Goal: Task Accomplishment & Management: Complete application form

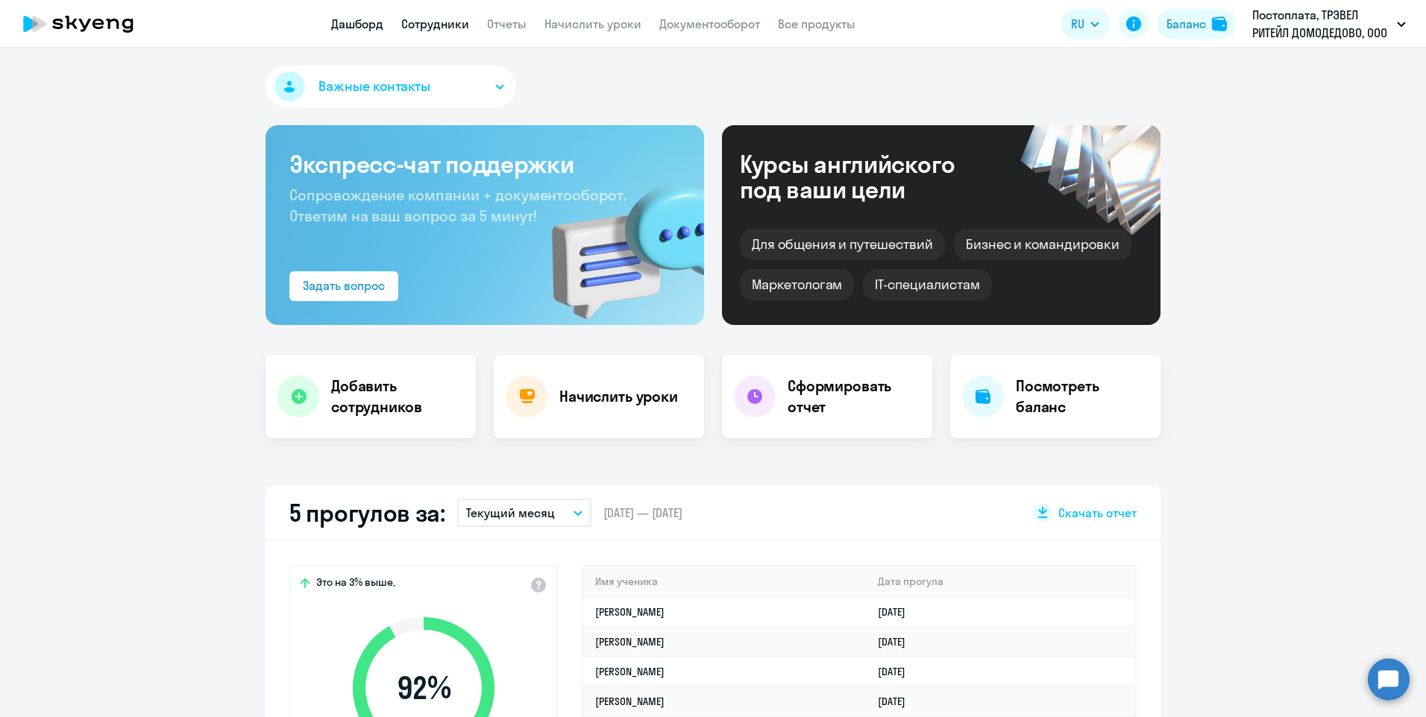
click at [429, 22] on link "Сотрудники" at bounding box center [435, 23] width 68 height 15
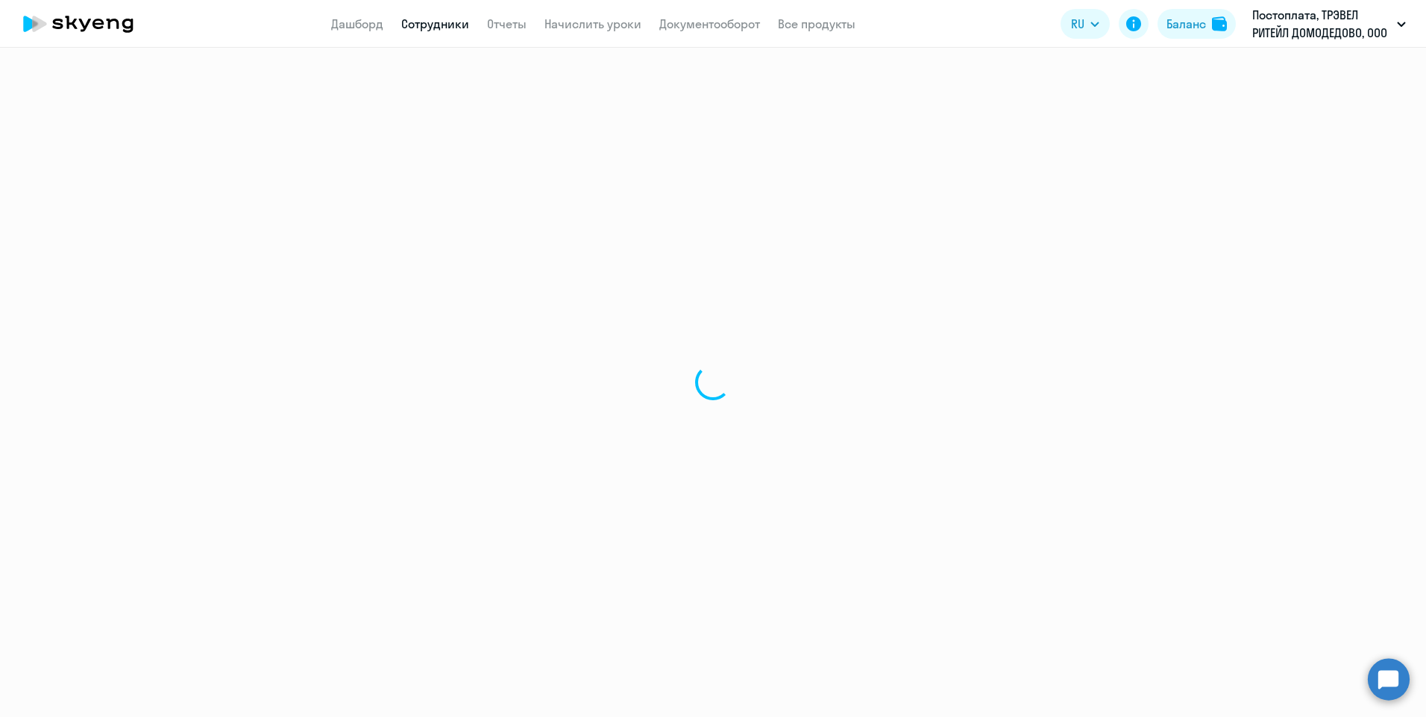
select select "30"
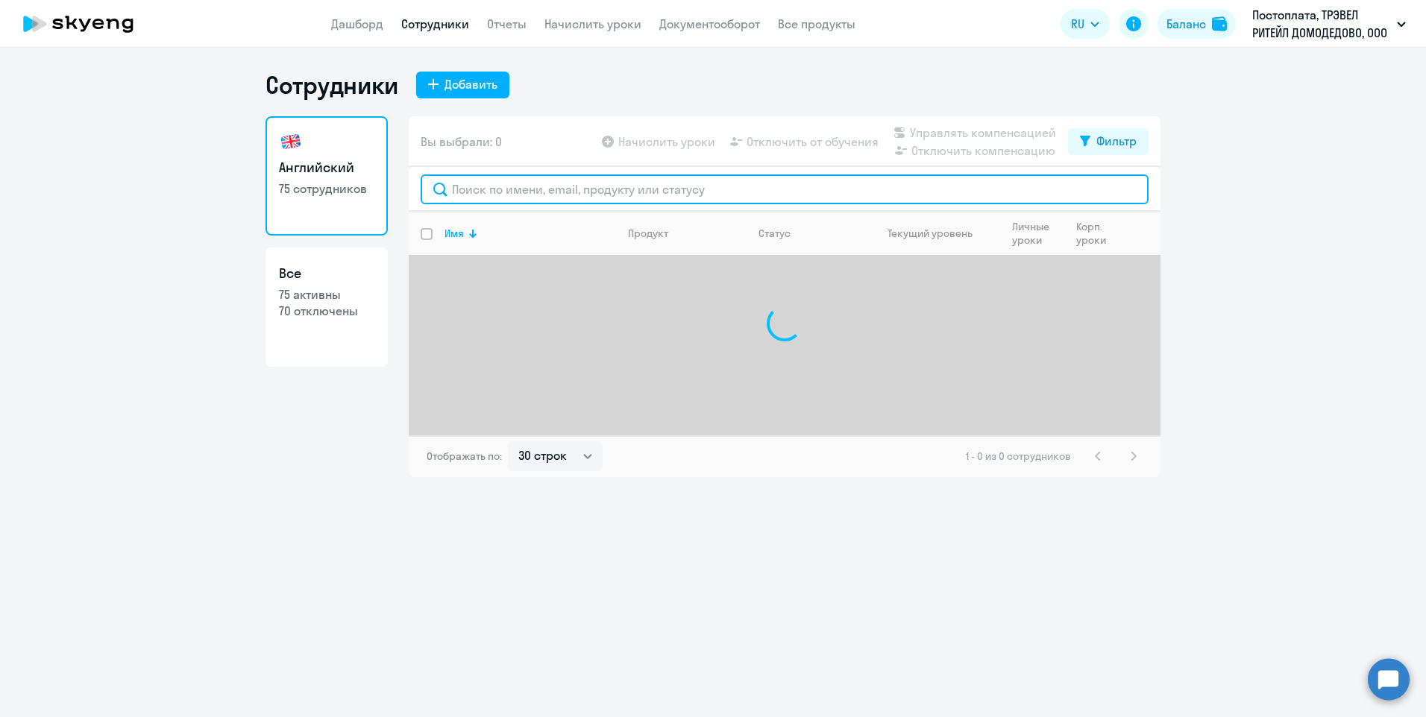
click at [500, 192] on input "text" at bounding box center [785, 189] width 728 height 30
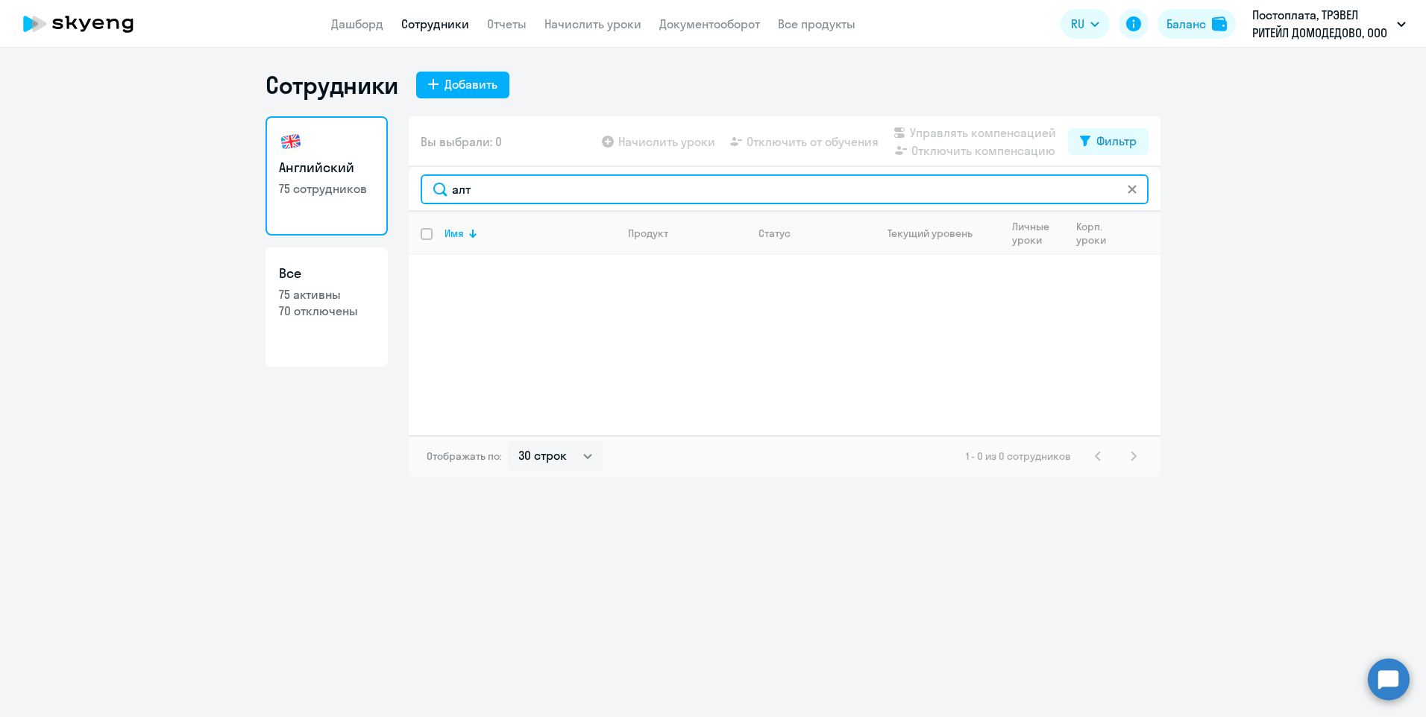
type input "алт"
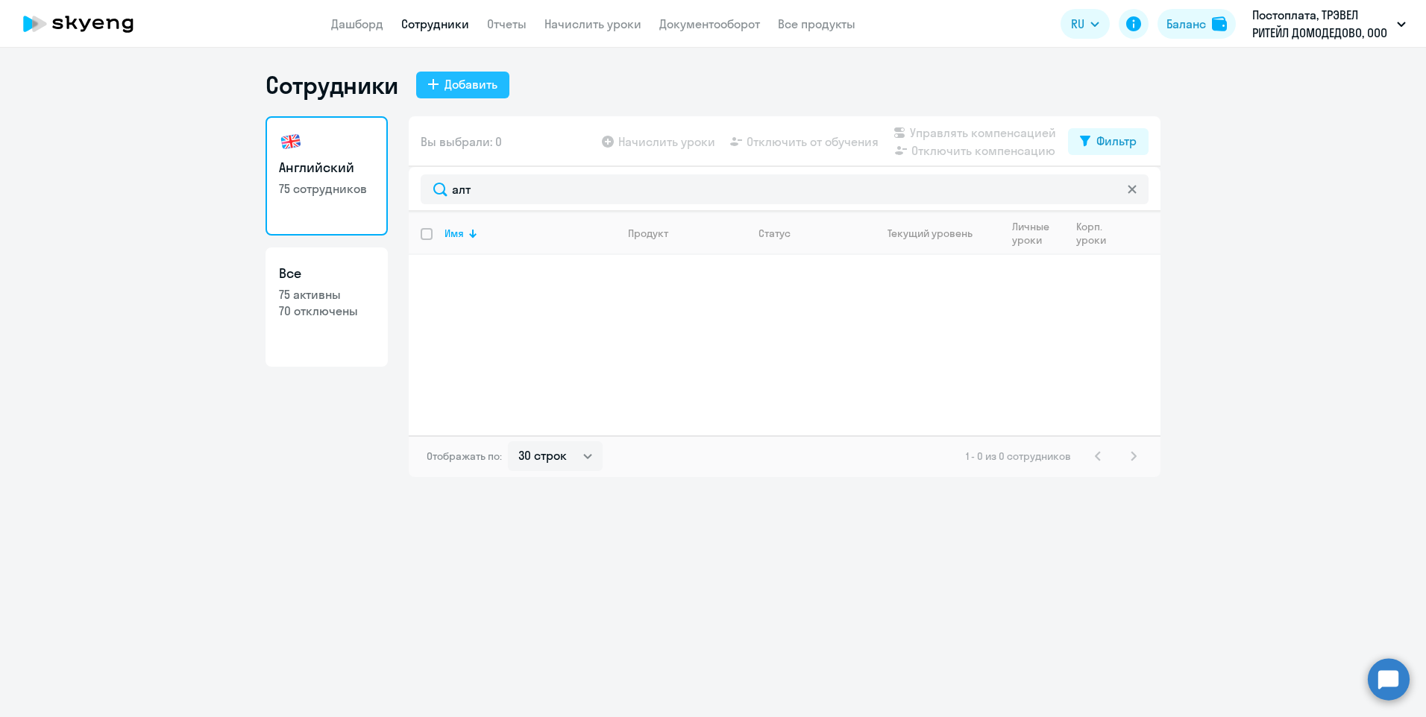
click at [468, 81] on div "Добавить" at bounding box center [470, 84] width 53 height 18
select select "english_adult_not_native_speaker"
select select "3"
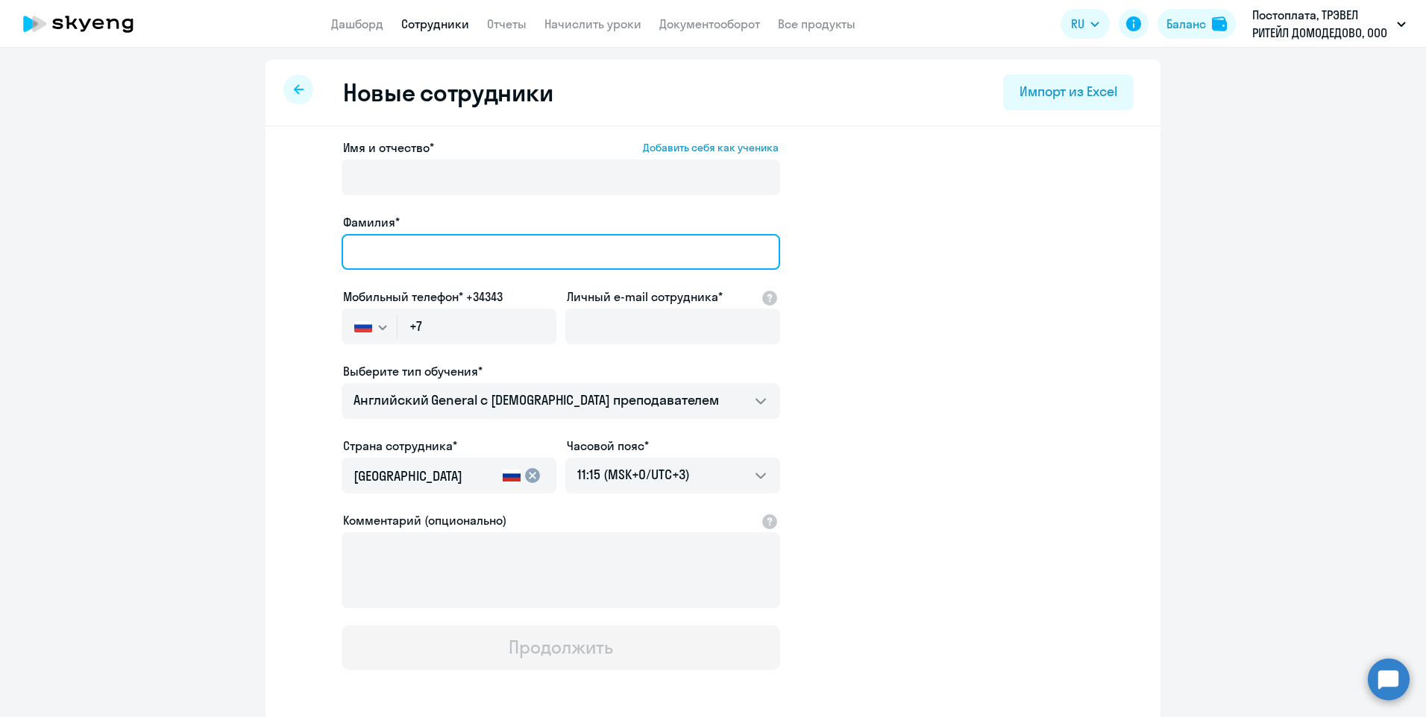
click at [432, 236] on input "Фамилия*" at bounding box center [560, 252] width 438 height 36
type input "[PERSON_NAME]"
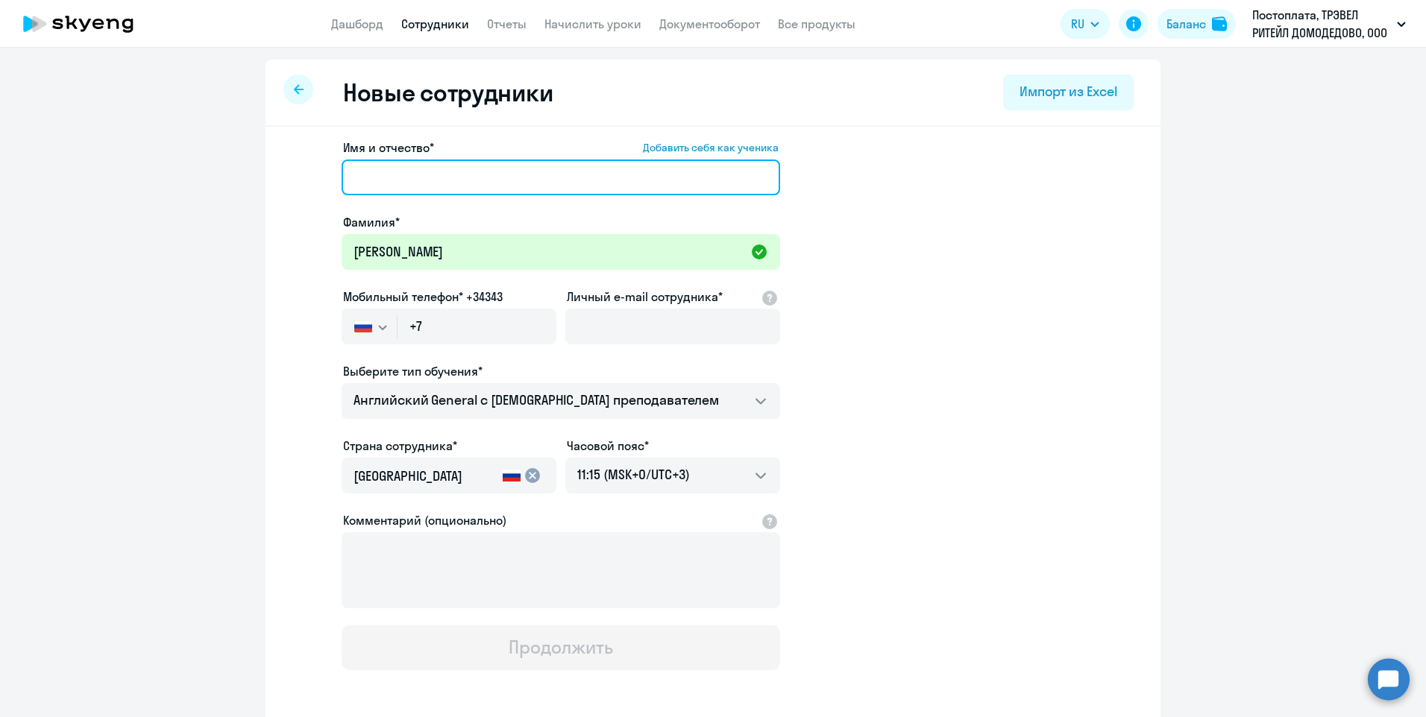
click at [431, 166] on input "Имя и отчество* Добавить себя как ученика" at bounding box center [560, 178] width 438 height 36
type input "[PERSON_NAME]"
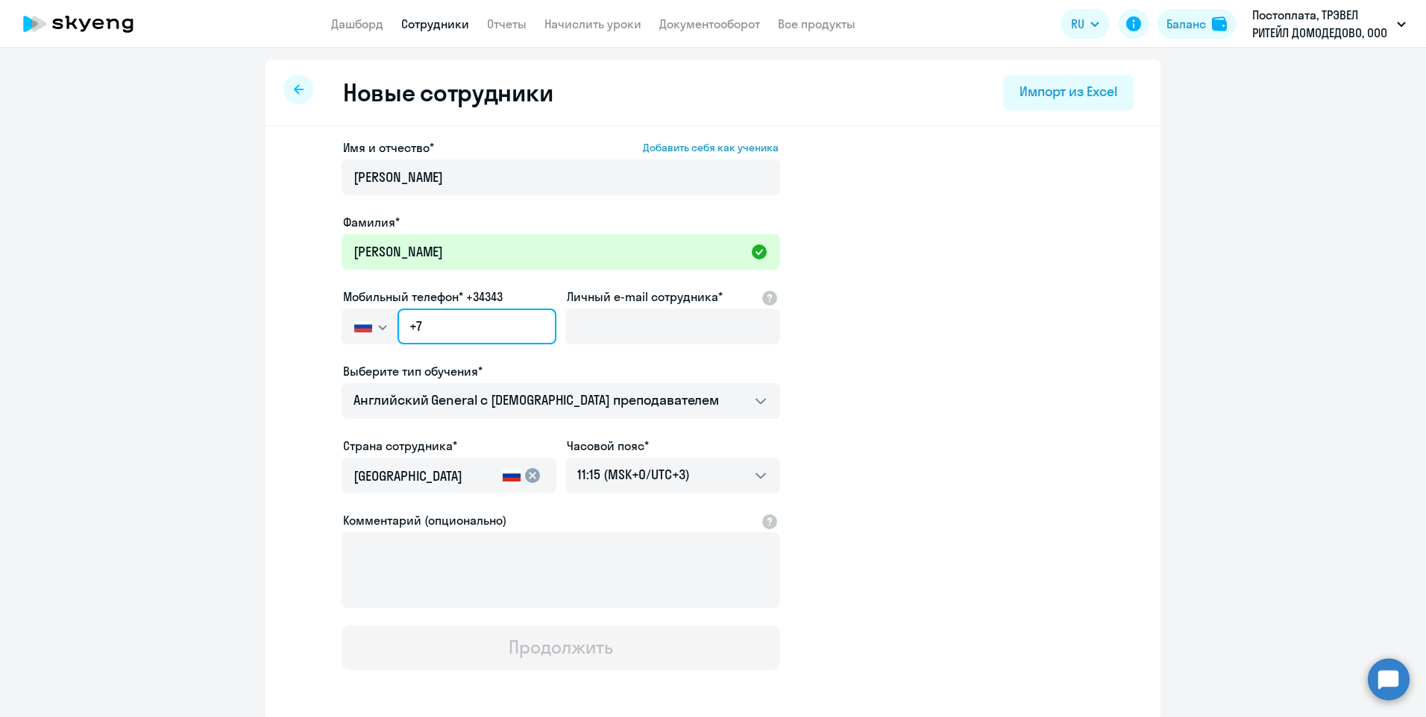
click at [465, 330] on input "+7" at bounding box center [476, 327] width 159 height 36
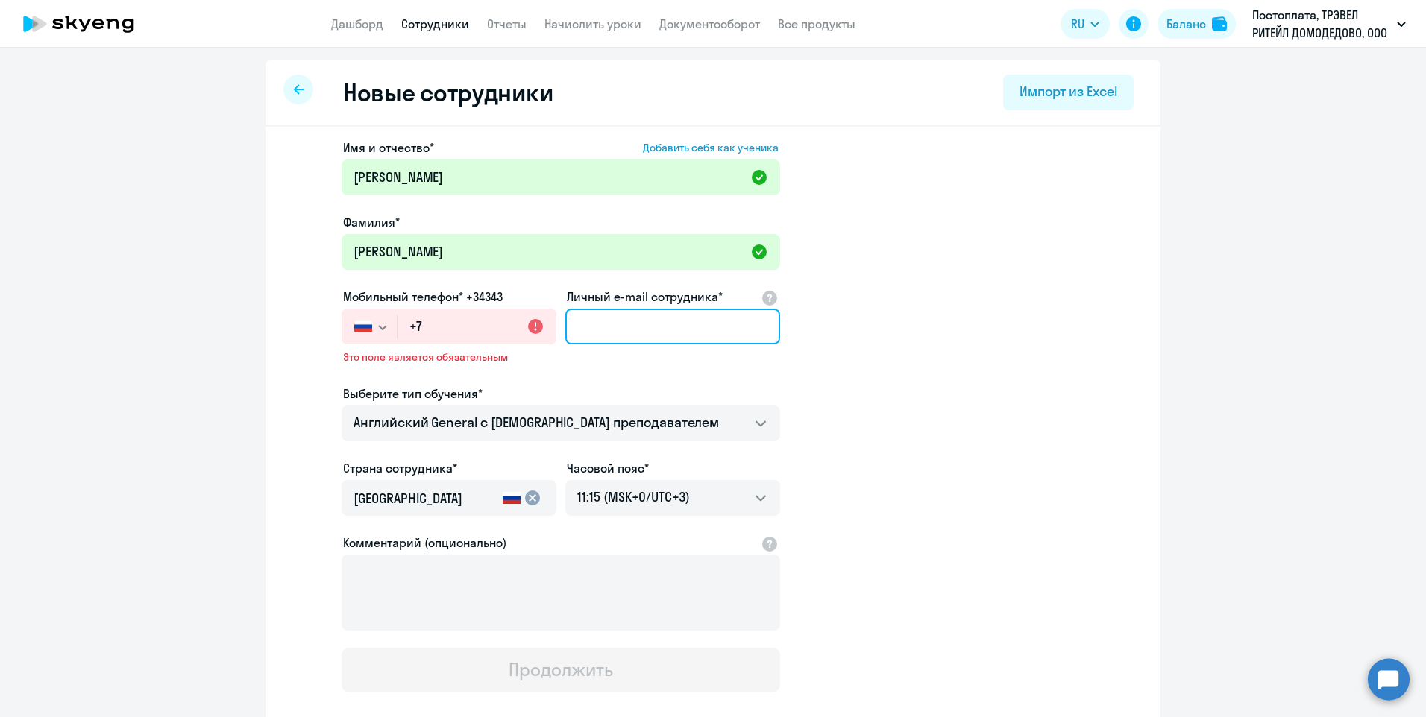
click at [635, 336] on input "Личный e-mail сотрудника*" at bounding box center [672, 327] width 215 height 36
paste input "[EMAIL_ADDRESS][DOMAIN_NAME]"
type input "[EMAIL_ADDRESS][DOMAIN_NAME]"
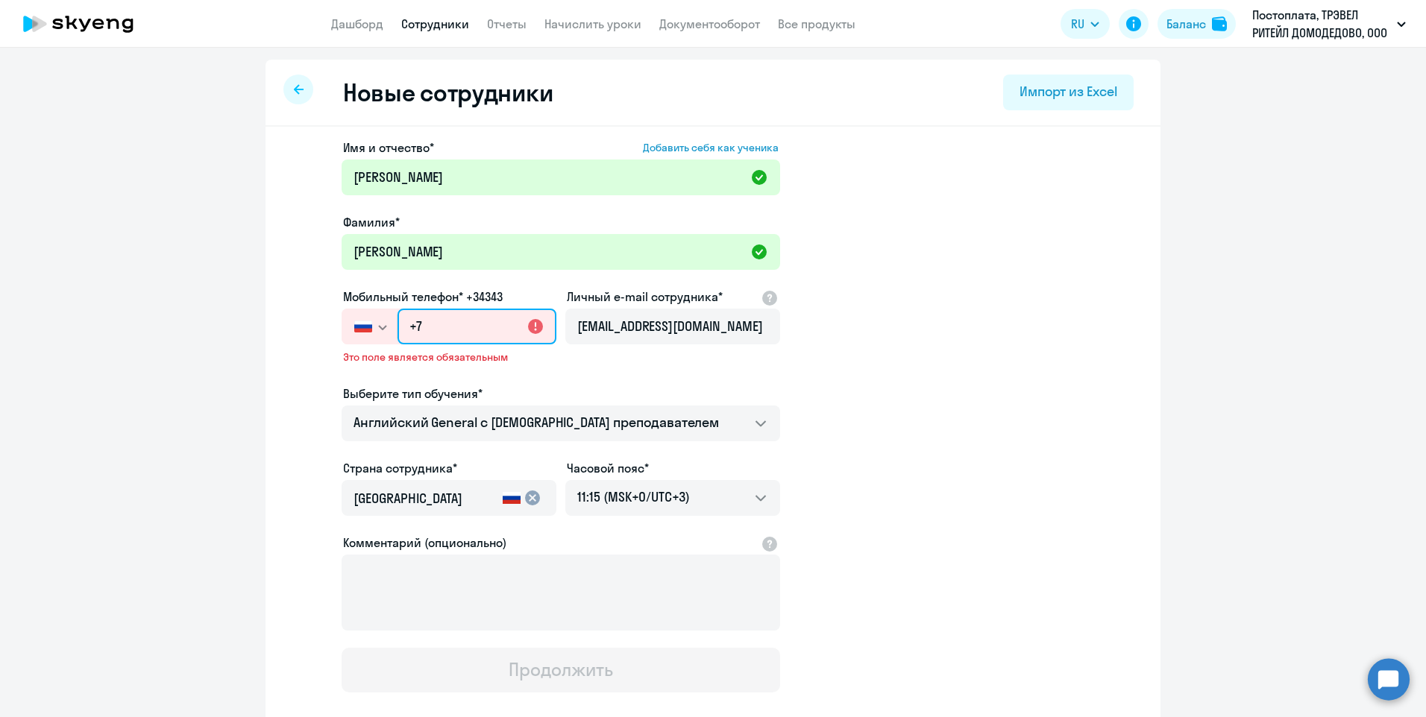
click at [474, 333] on input "+7" at bounding box center [476, 327] width 159 height 36
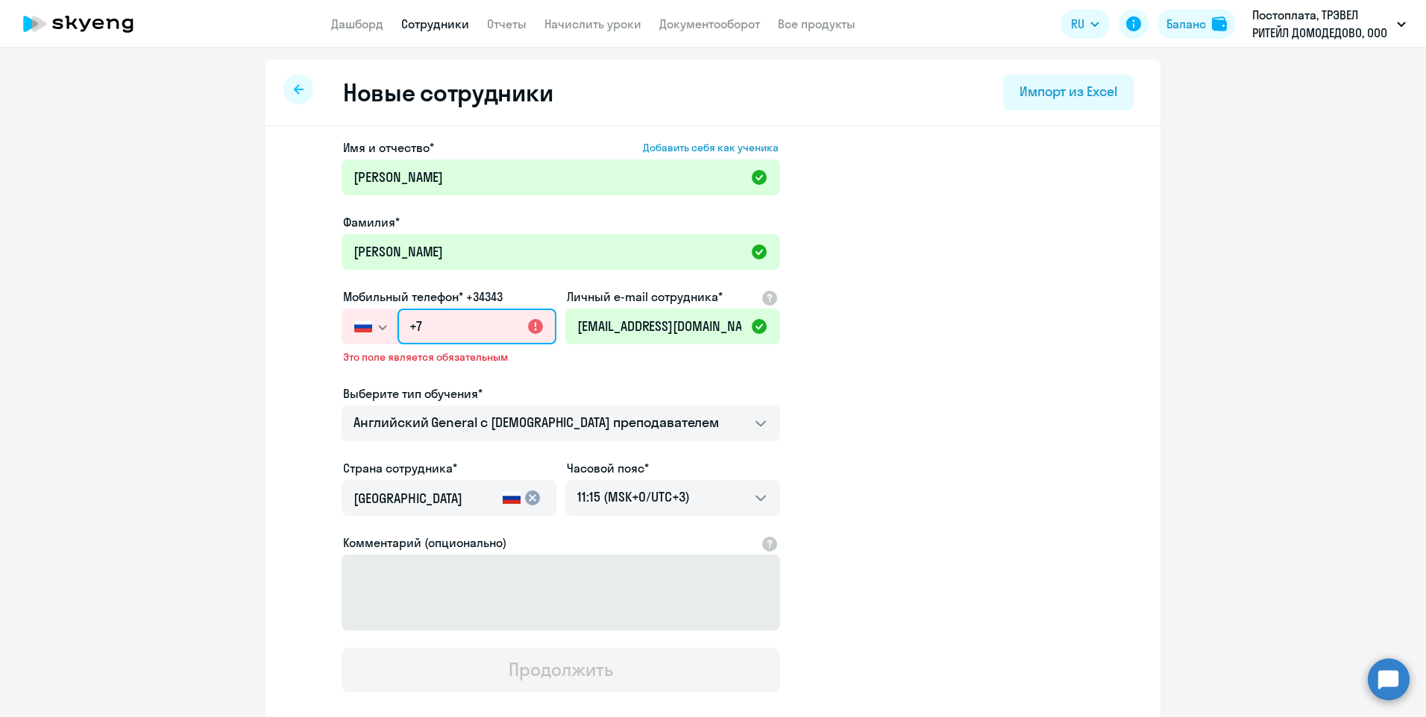
paste input "[PHONE_NUMBER]"
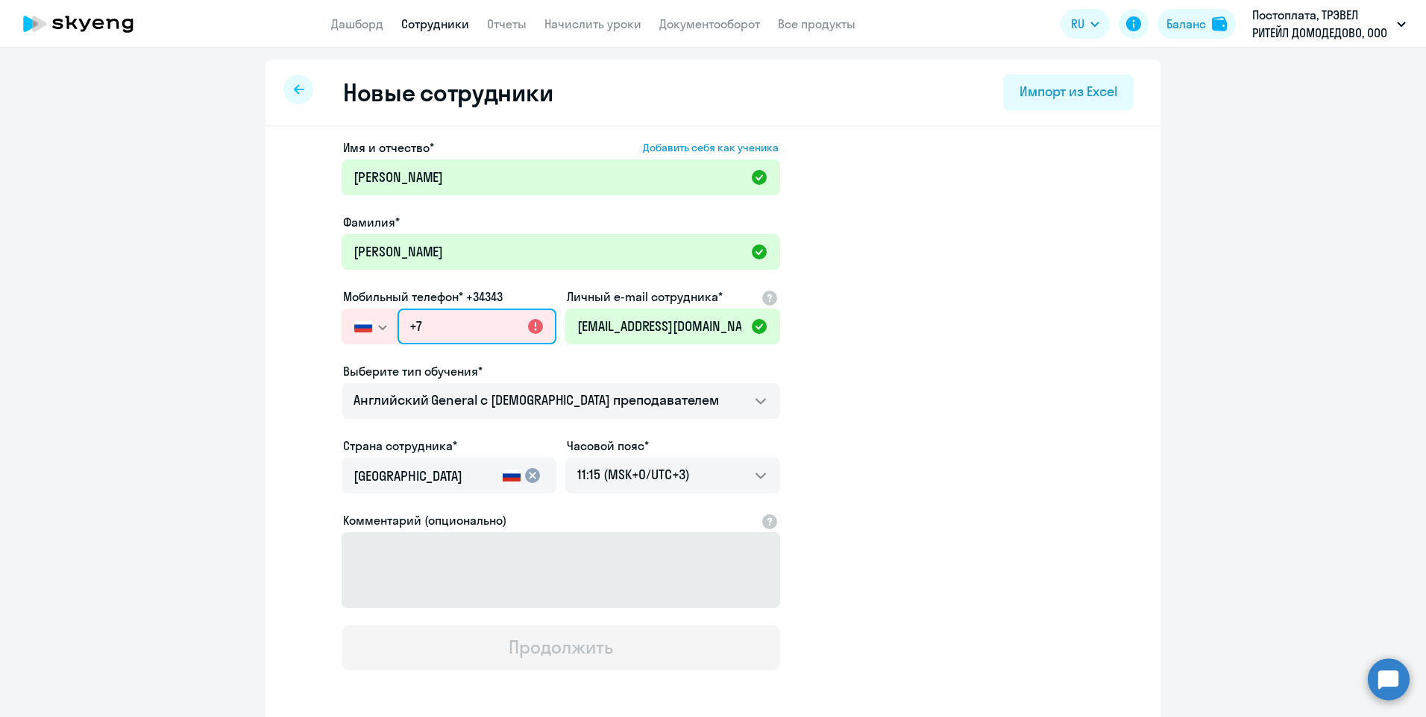
type input "[PHONE_NUMBER]"
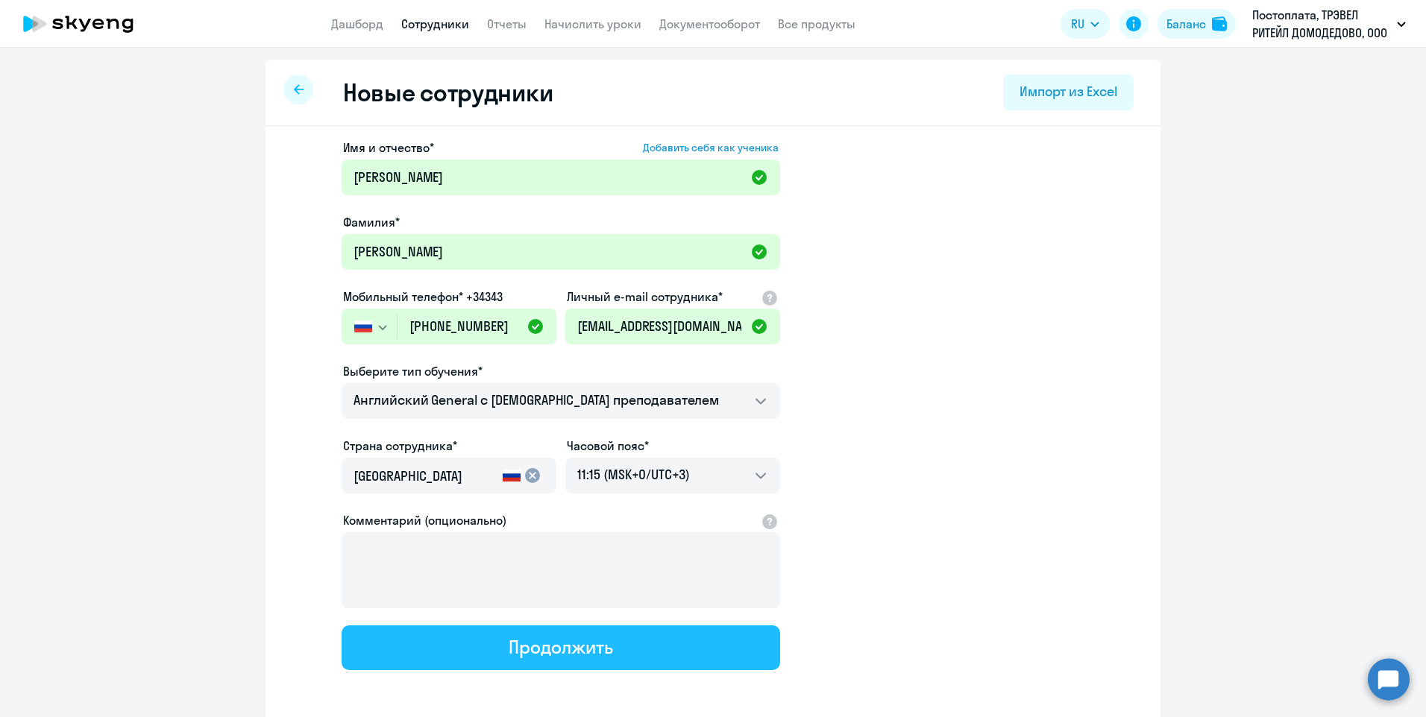
click at [556, 649] on div "Продолжить" at bounding box center [561, 647] width 104 height 24
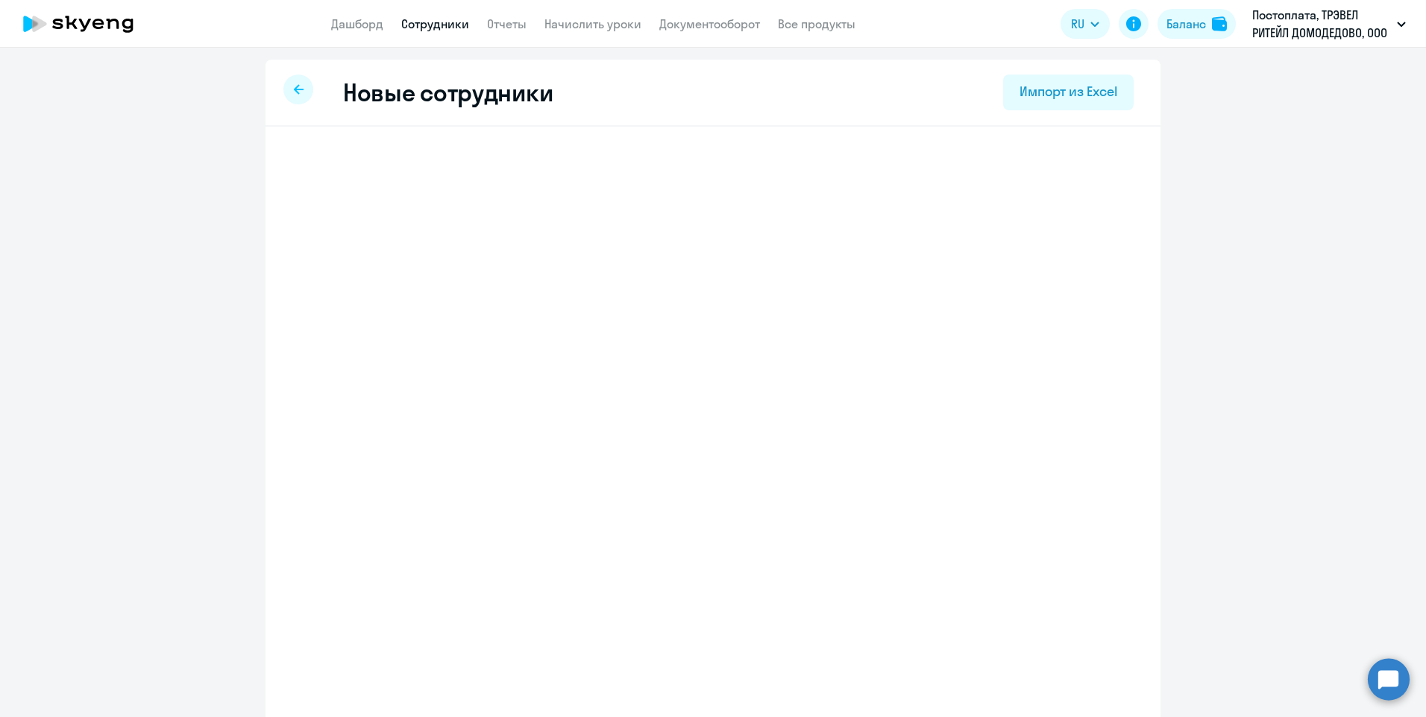
select select "english_adult_not_native_speaker"
select select "3"
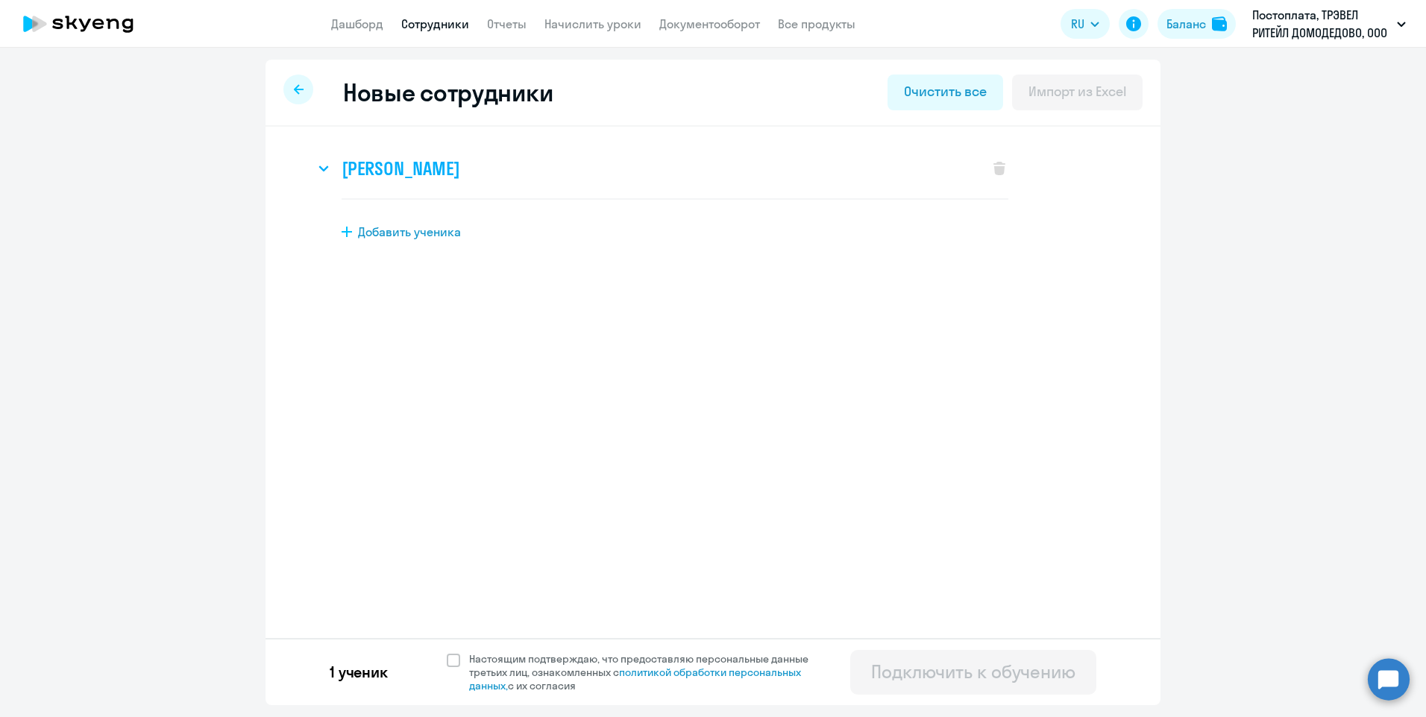
click at [319, 168] on icon at bounding box center [323, 169] width 10 height 6
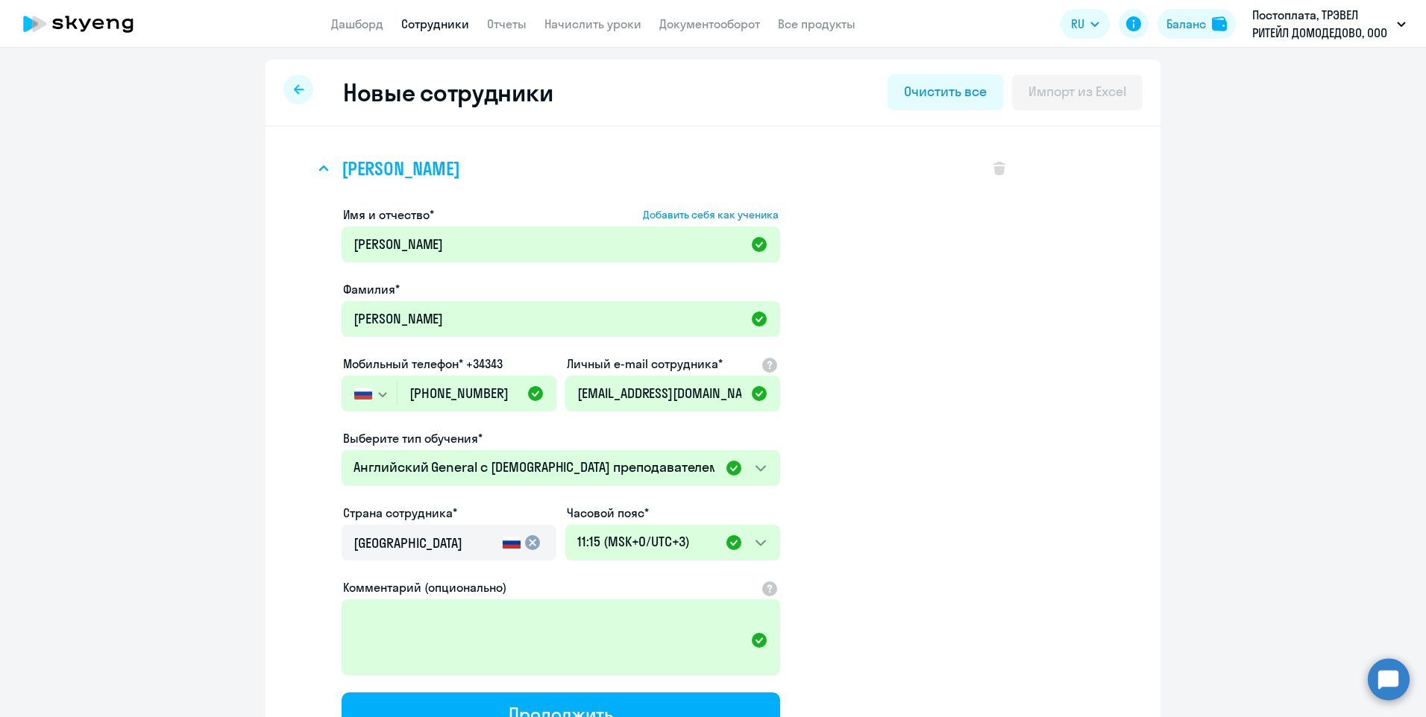
click at [320, 168] on icon at bounding box center [323, 168] width 8 height 4
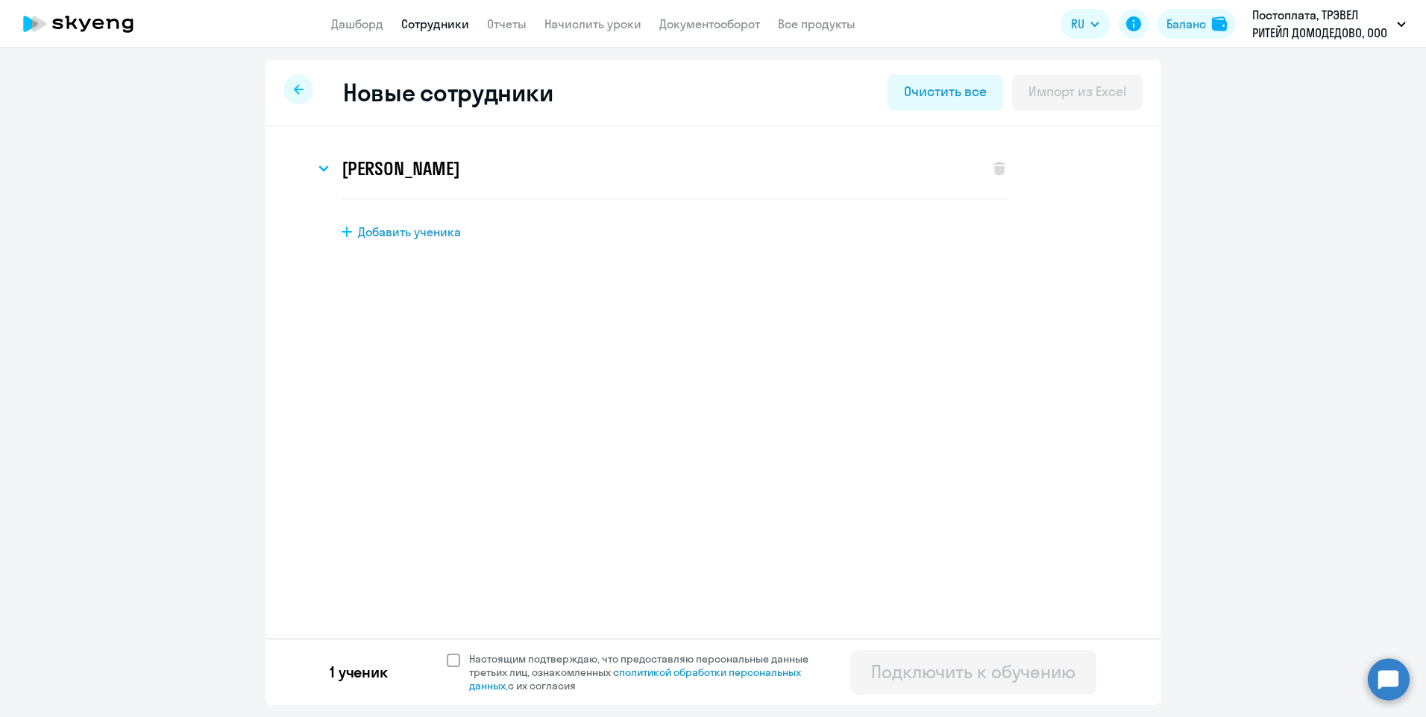
click at [454, 661] on span at bounding box center [453, 660] width 13 height 13
click at [447, 652] on input "Настоящим подтверждаю, что предоставляю персональные данные третьих лиц, ознако…" at bounding box center [446, 652] width 1 height 1
checkbox input "true"
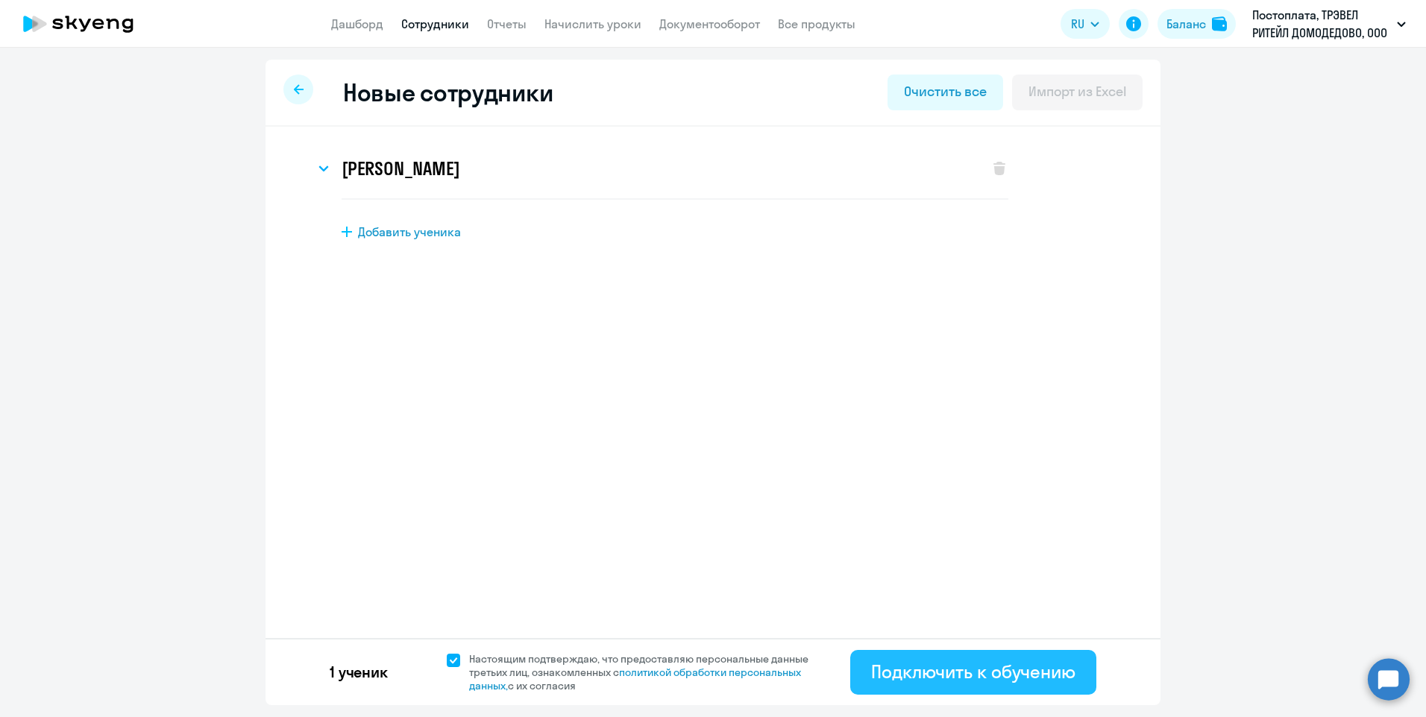
click at [938, 668] on div "Подключить к обучению" at bounding box center [973, 672] width 204 height 24
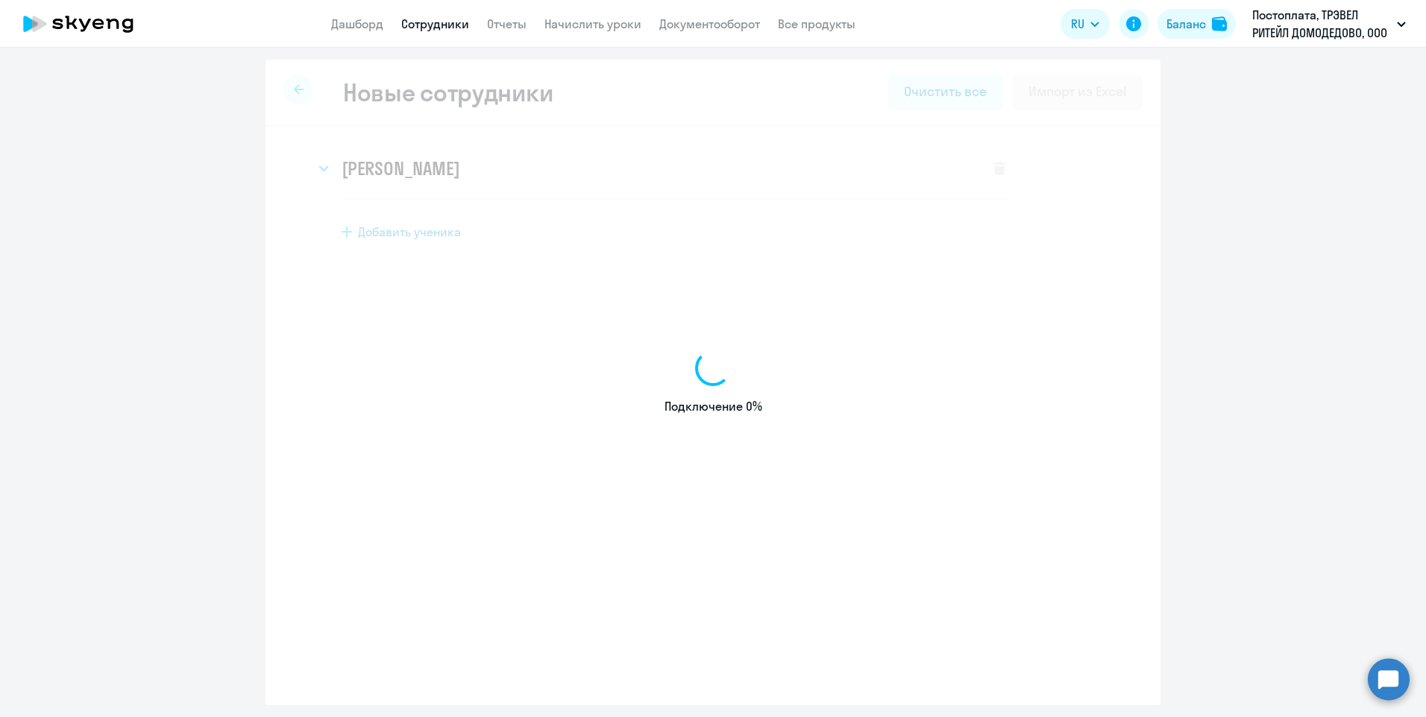
select select "english_adult_not_native_speaker"
select select "3"
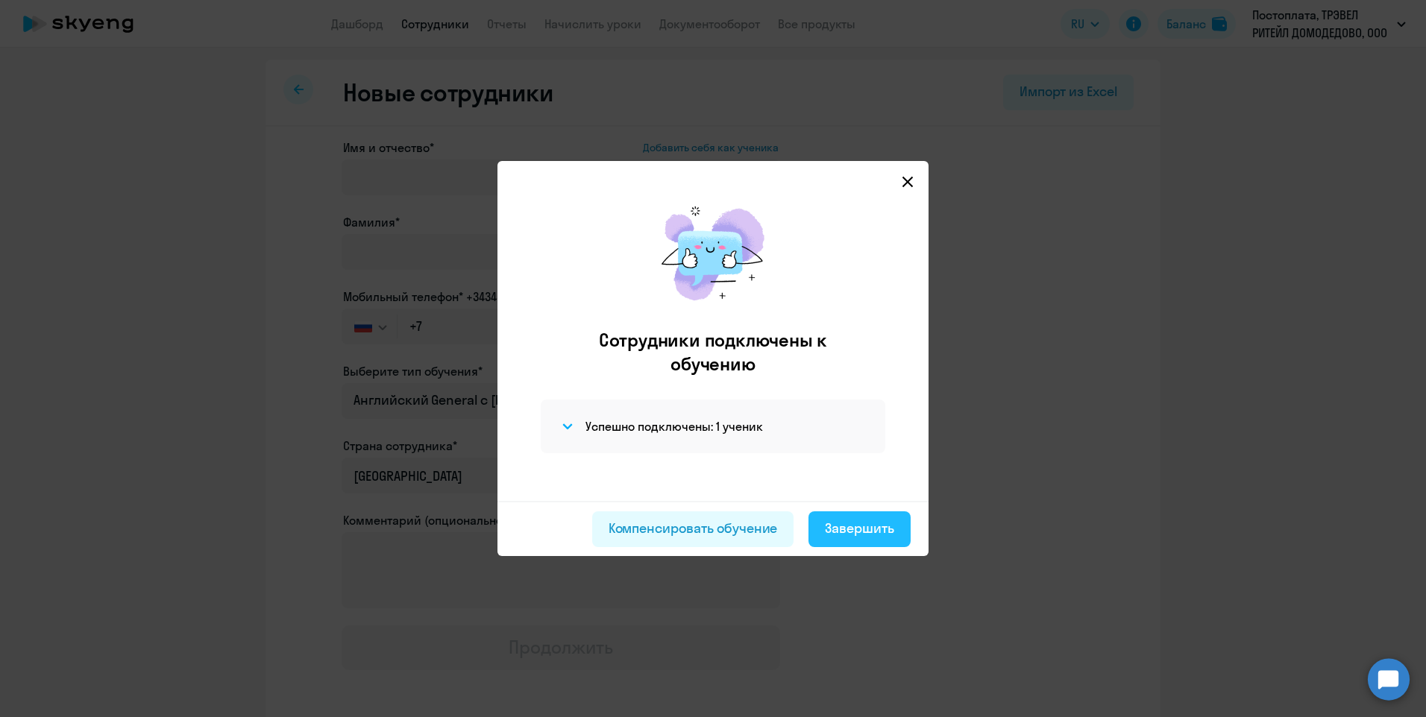
click at [860, 529] on div "Завершить" at bounding box center [859, 528] width 69 height 19
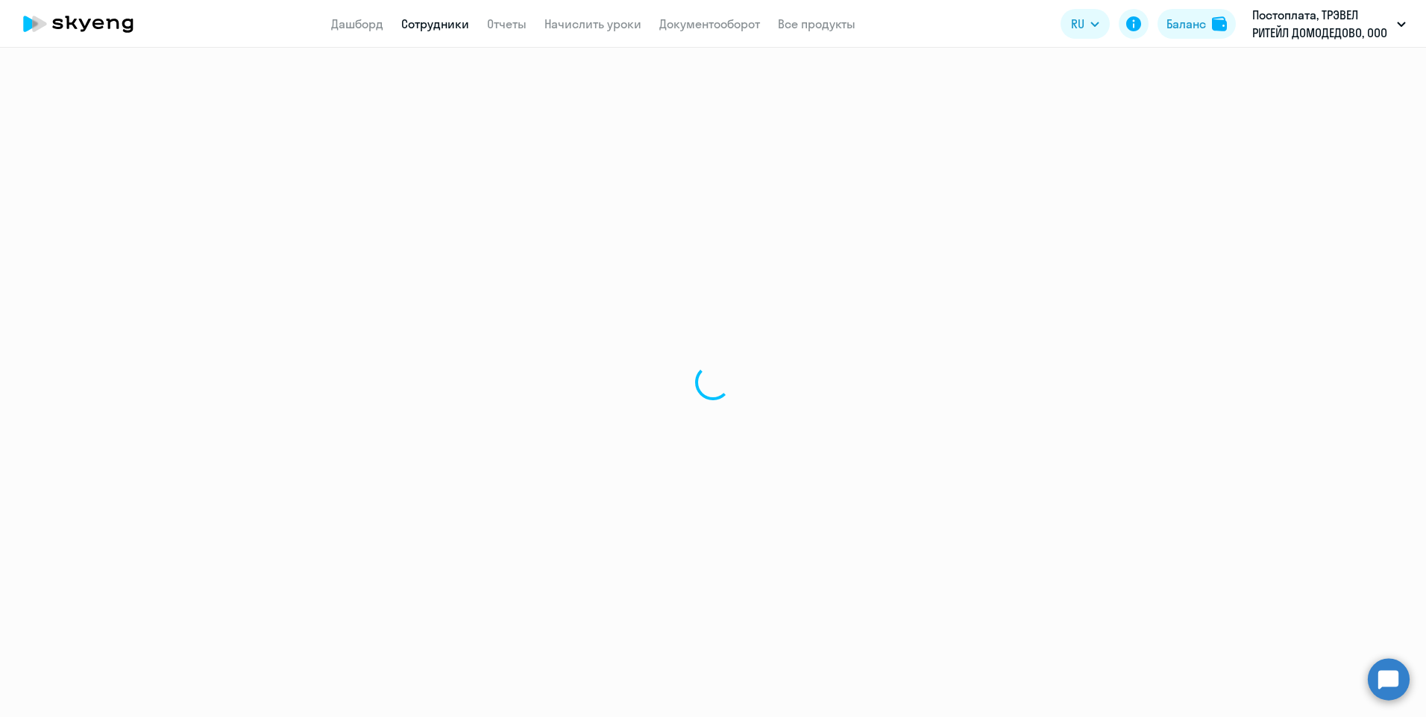
select select "30"
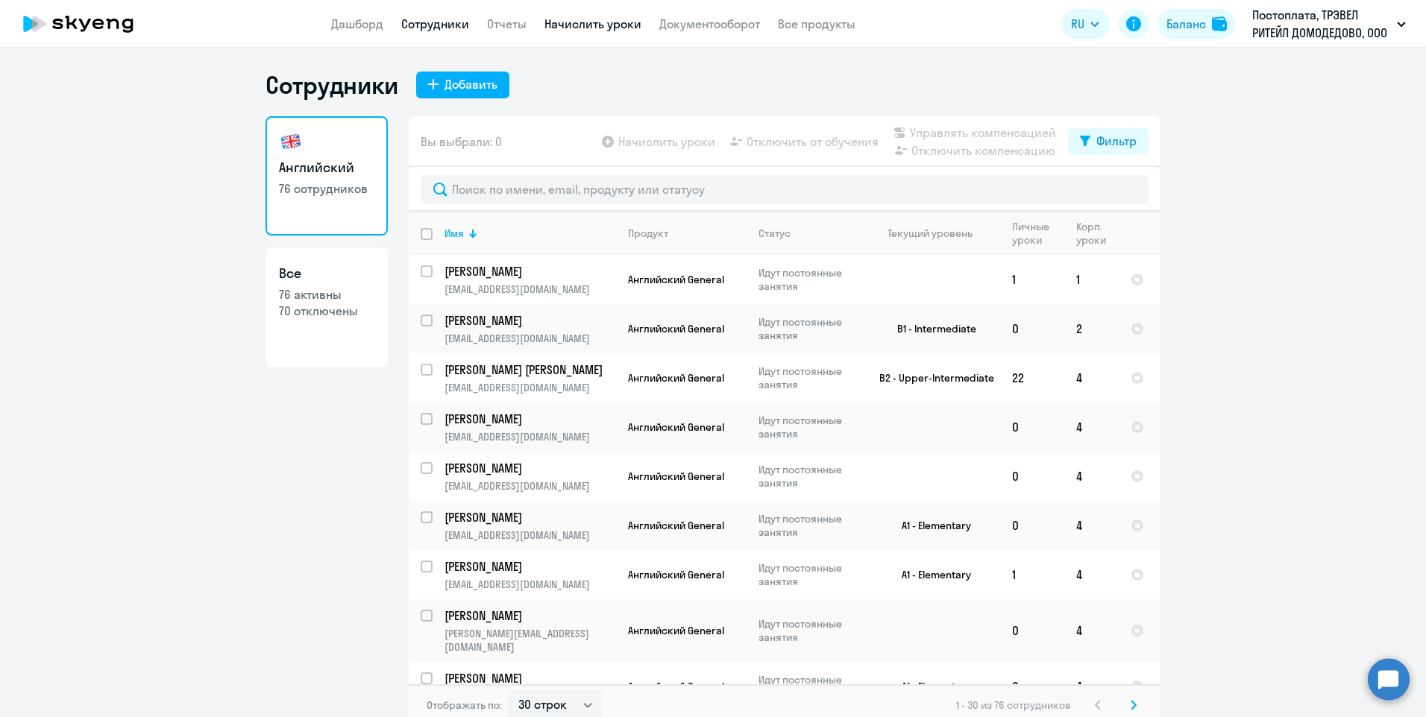
click at [570, 22] on link "Начислить уроки" at bounding box center [592, 23] width 97 height 15
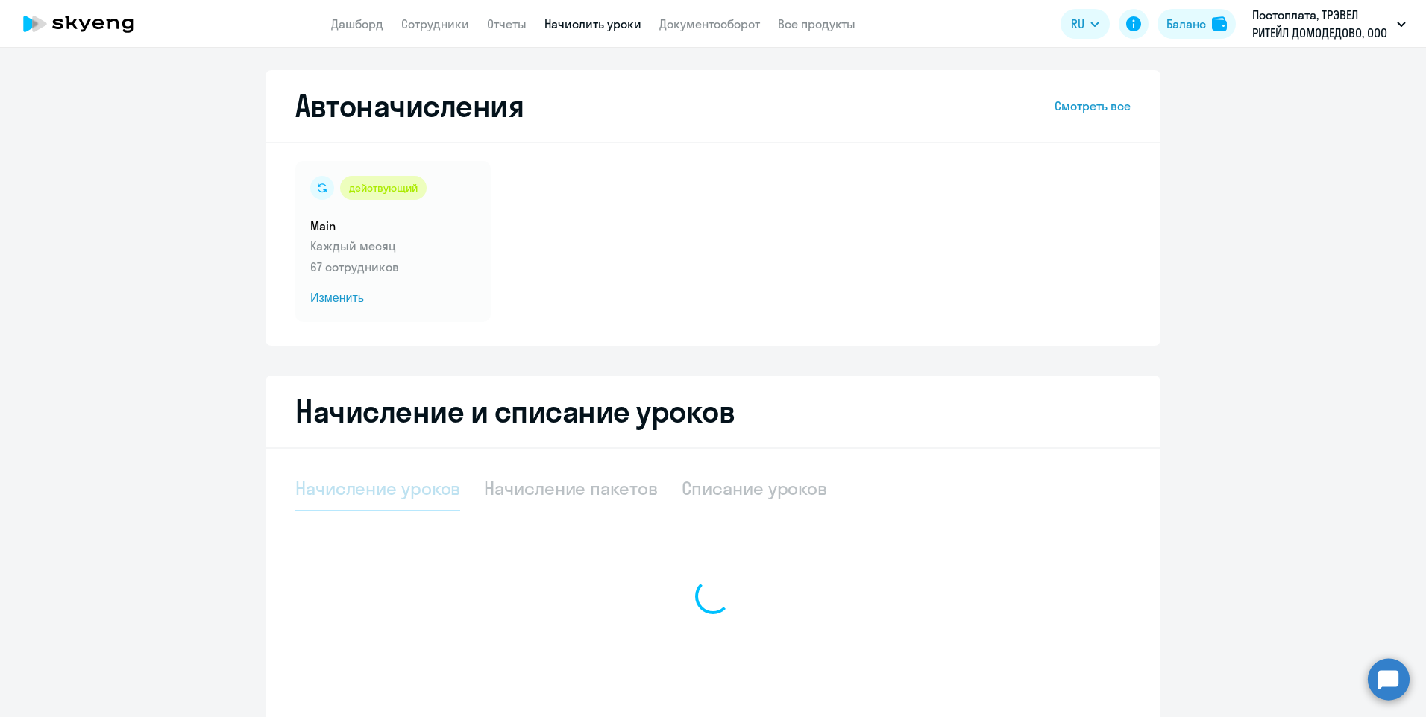
select select "10"
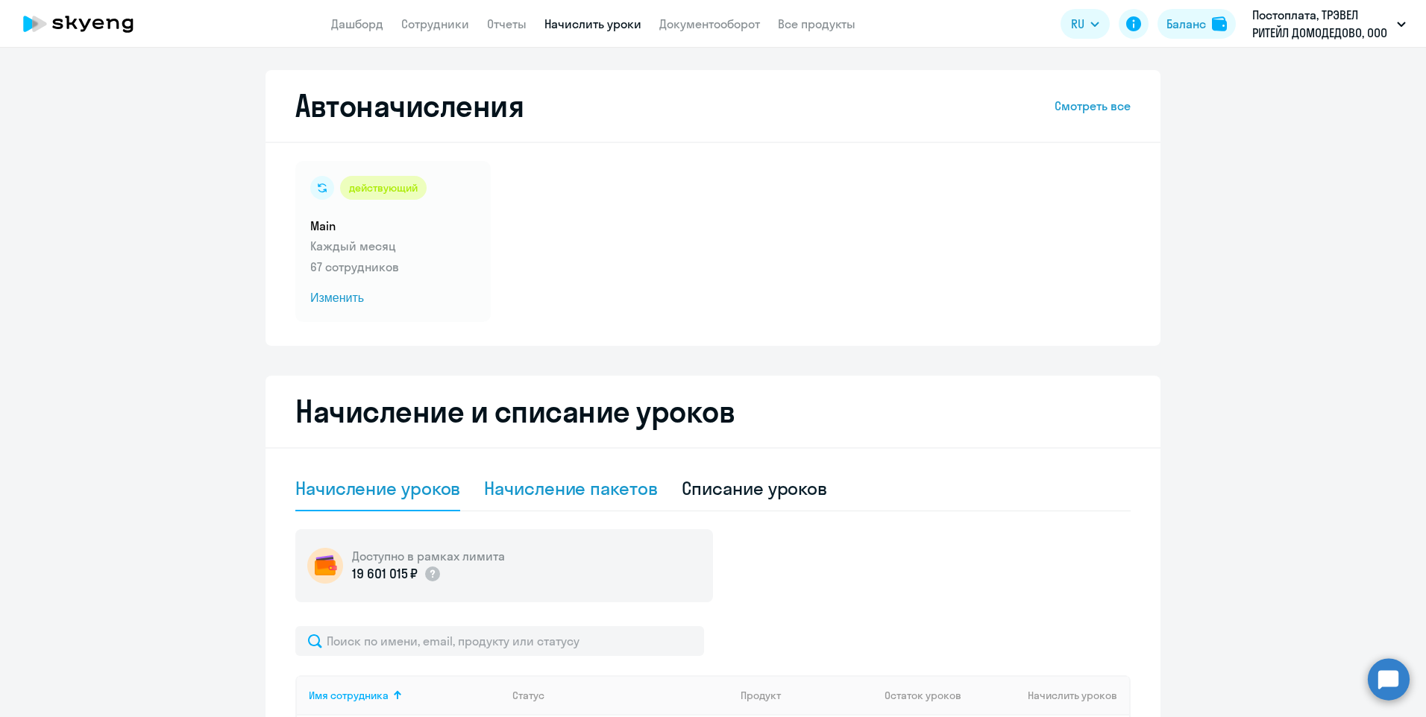
click at [558, 491] on div "Начисление пакетов" at bounding box center [570, 488] width 173 height 24
select select "10"
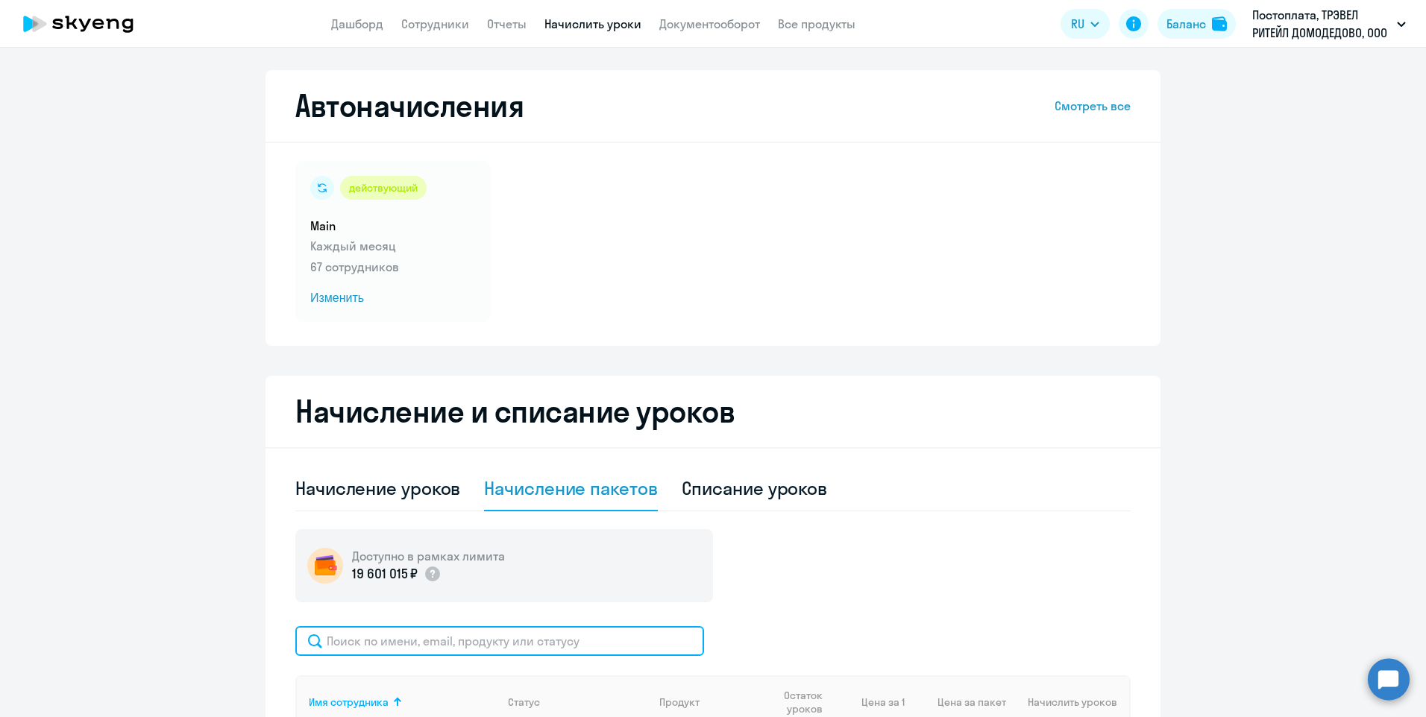
click at [428, 646] on input "text" at bounding box center [499, 641] width 409 height 30
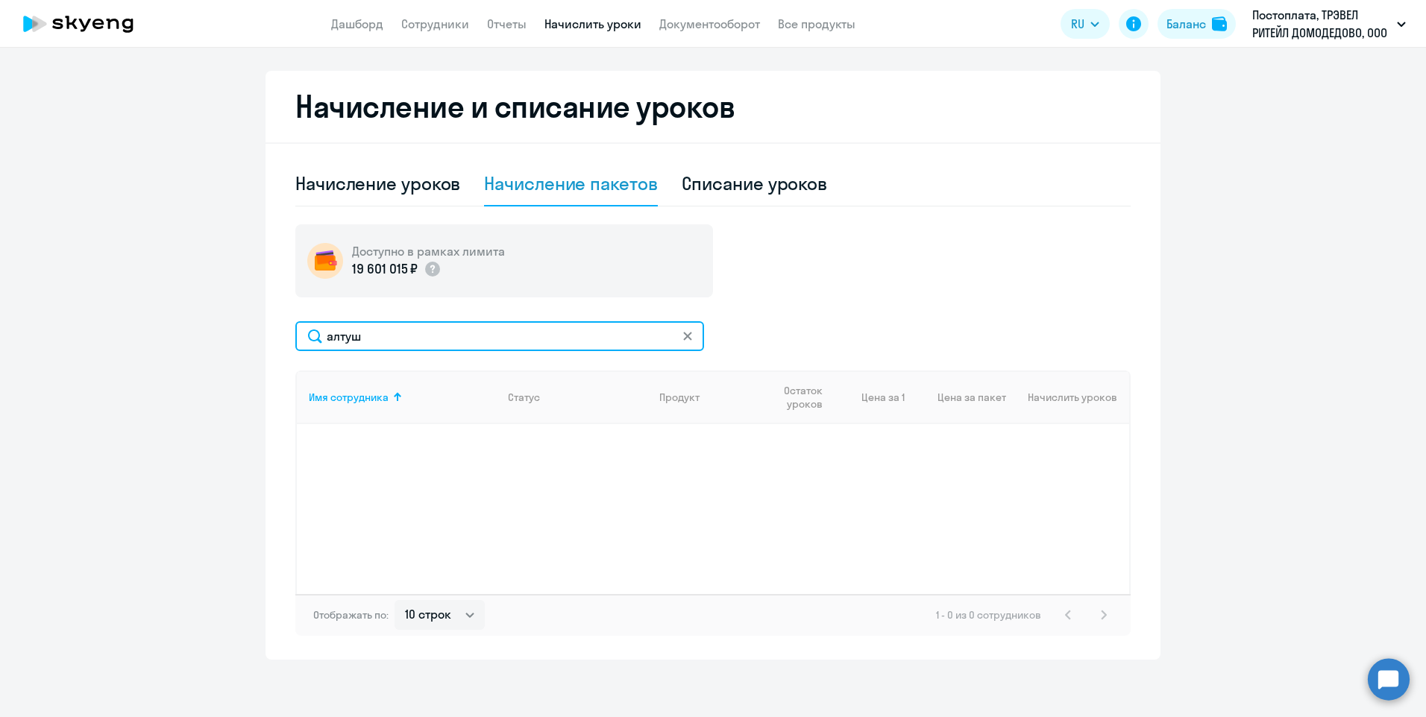
scroll to position [307, 0]
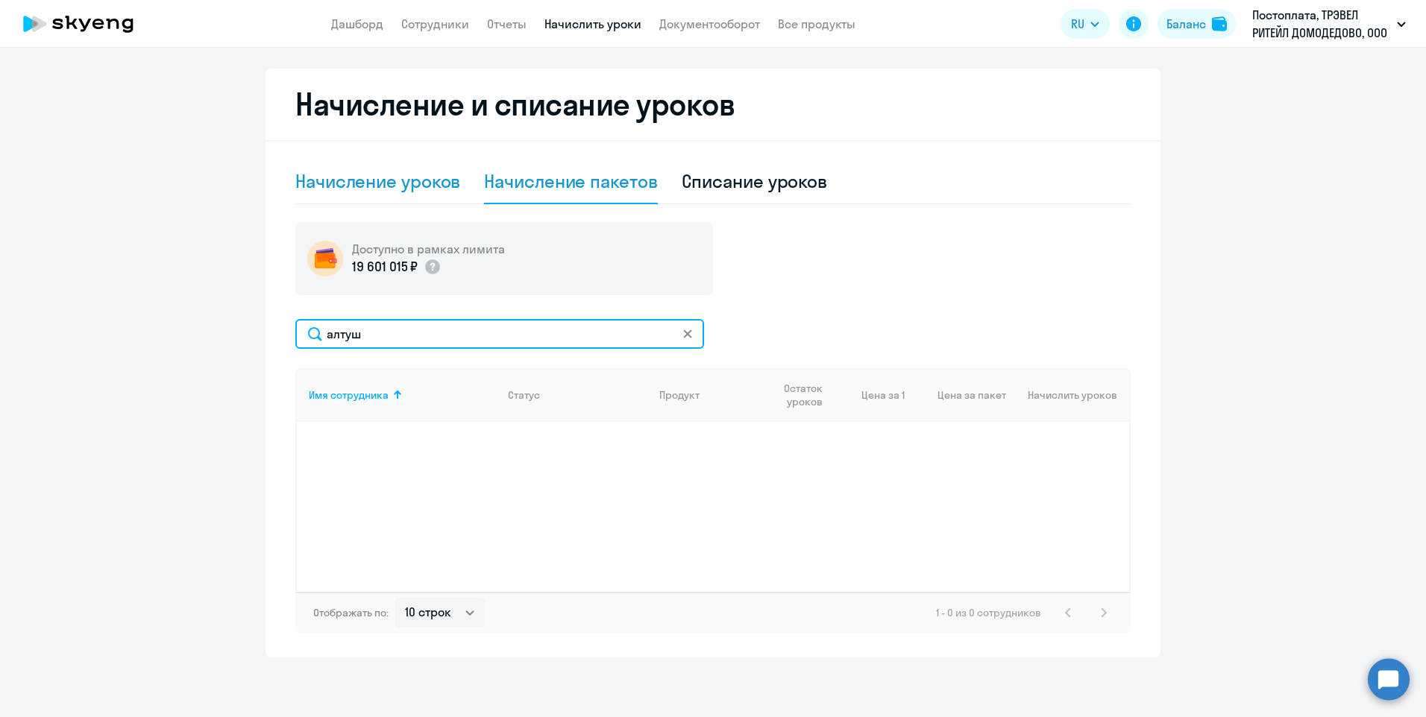
type input "алтуш"
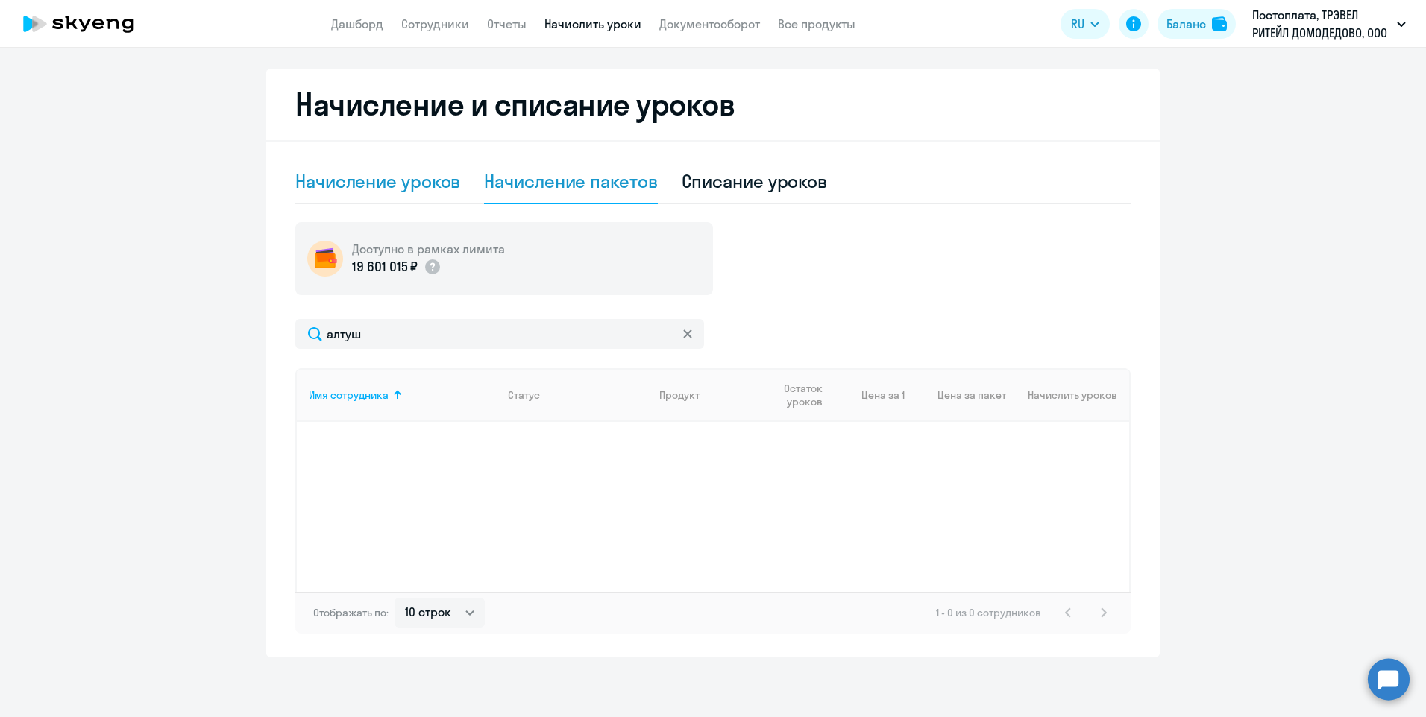
click at [350, 186] on div "Начисление уроков" at bounding box center [377, 181] width 165 height 24
select select "10"
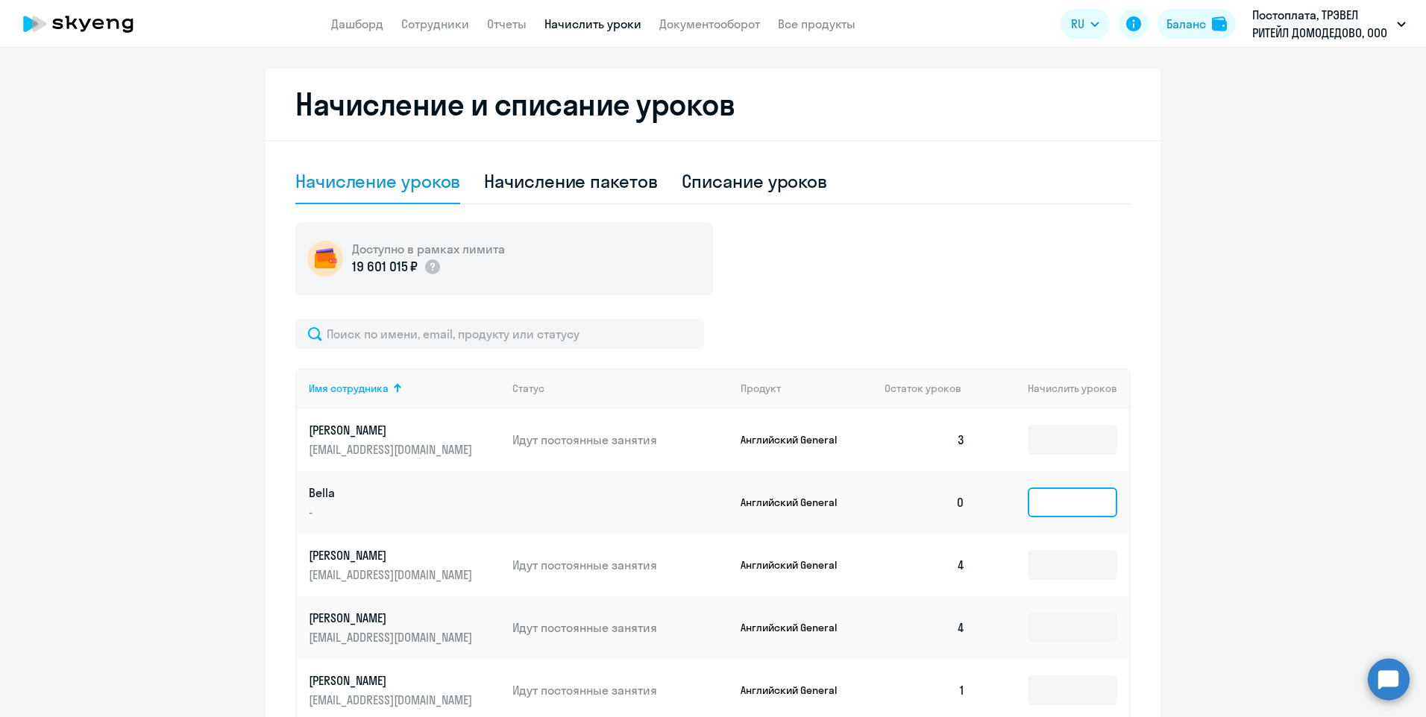
click at [1052, 506] on input at bounding box center [1071, 503] width 89 height 30
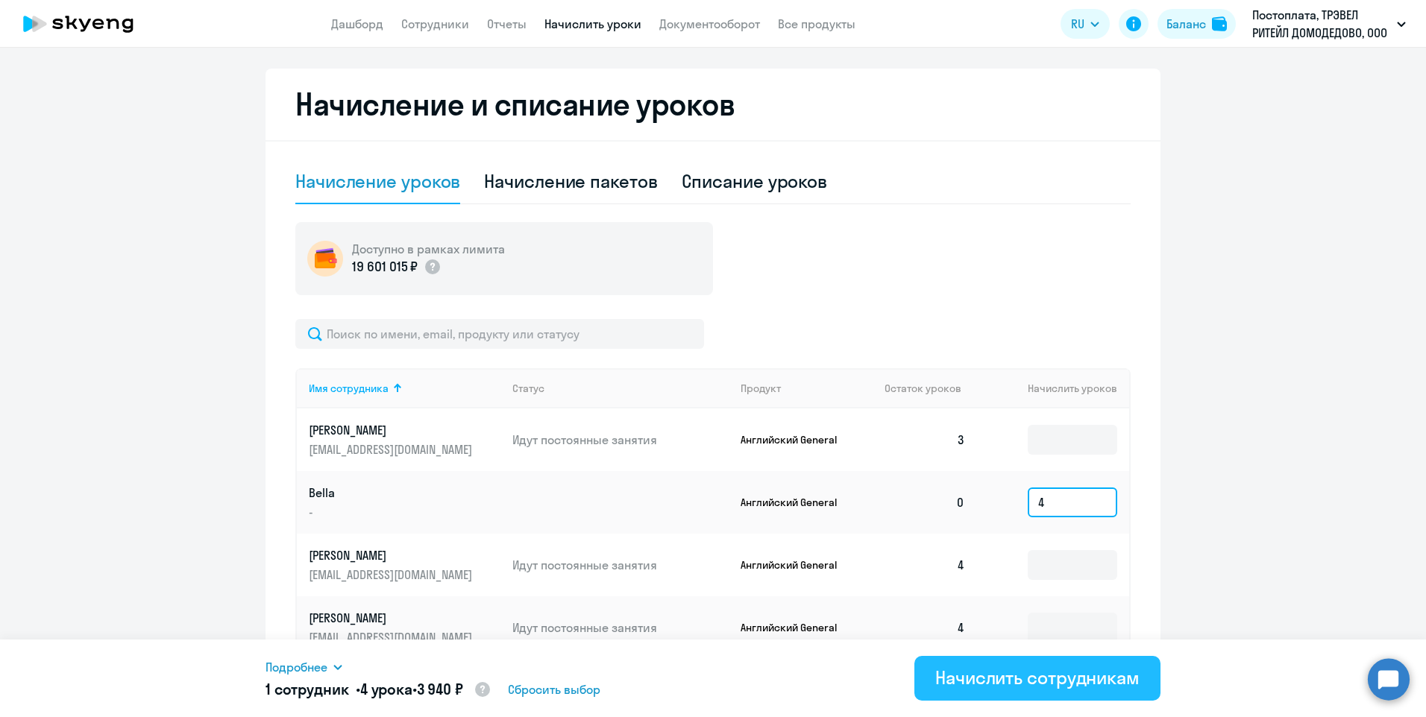
type input "4"
click at [1051, 690] on button "Начислить сотрудникам" at bounding box center [1037, 678] width 246 height 45
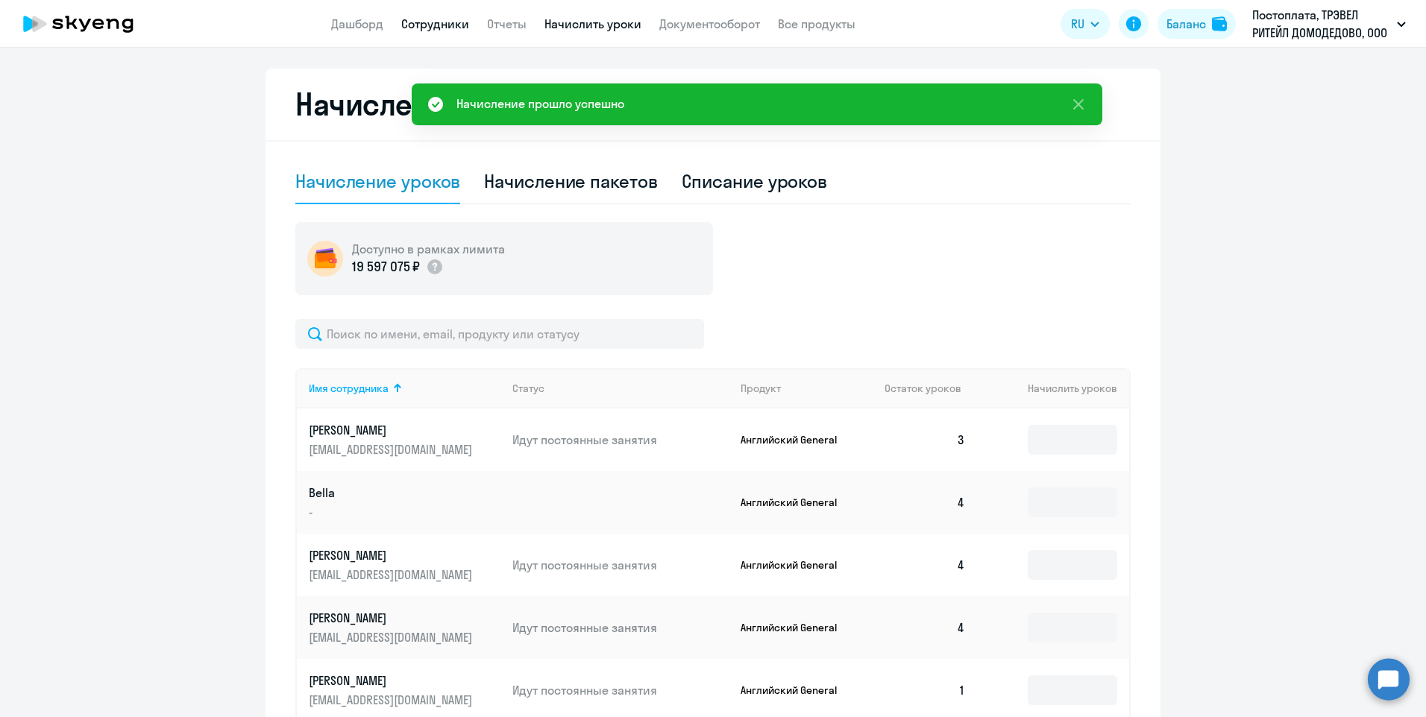
click at [426, 30] on link "Сотрудники" at bounding box center [435, 23] width 68 height 15
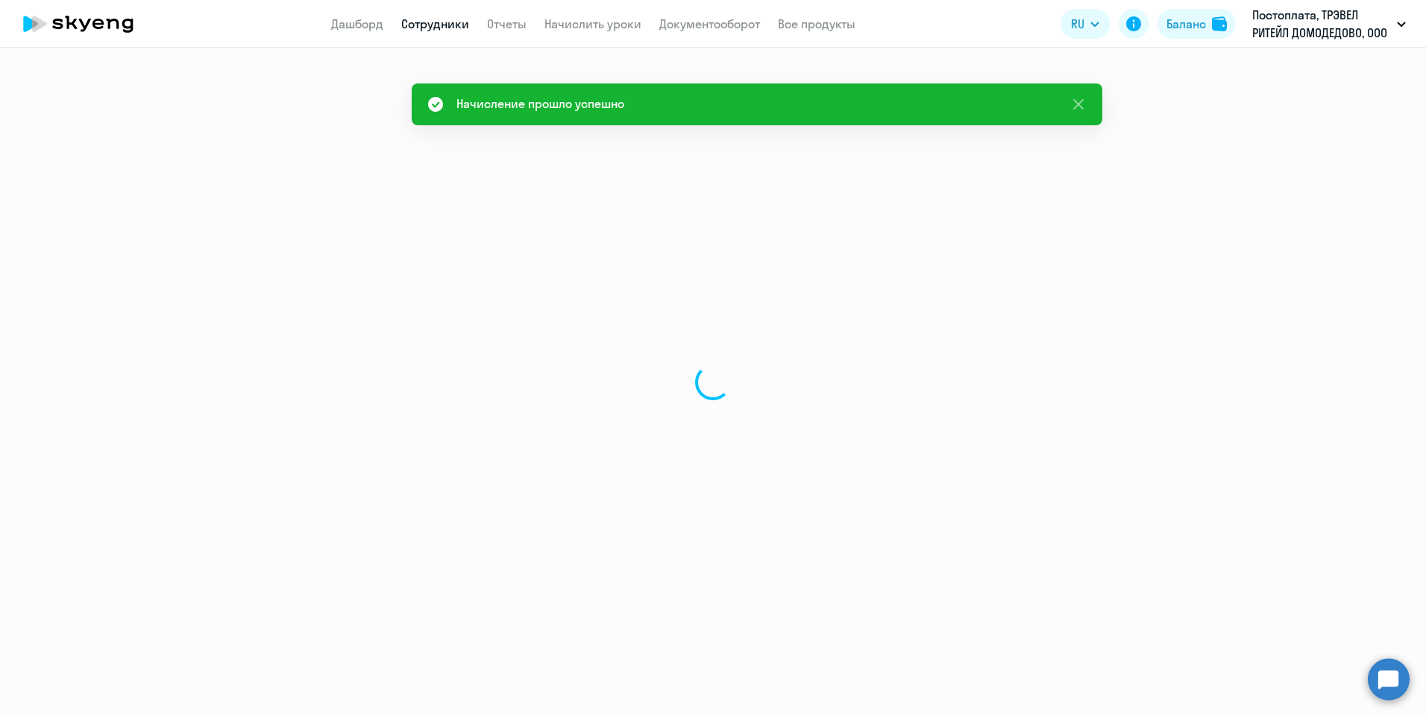
select select "30"
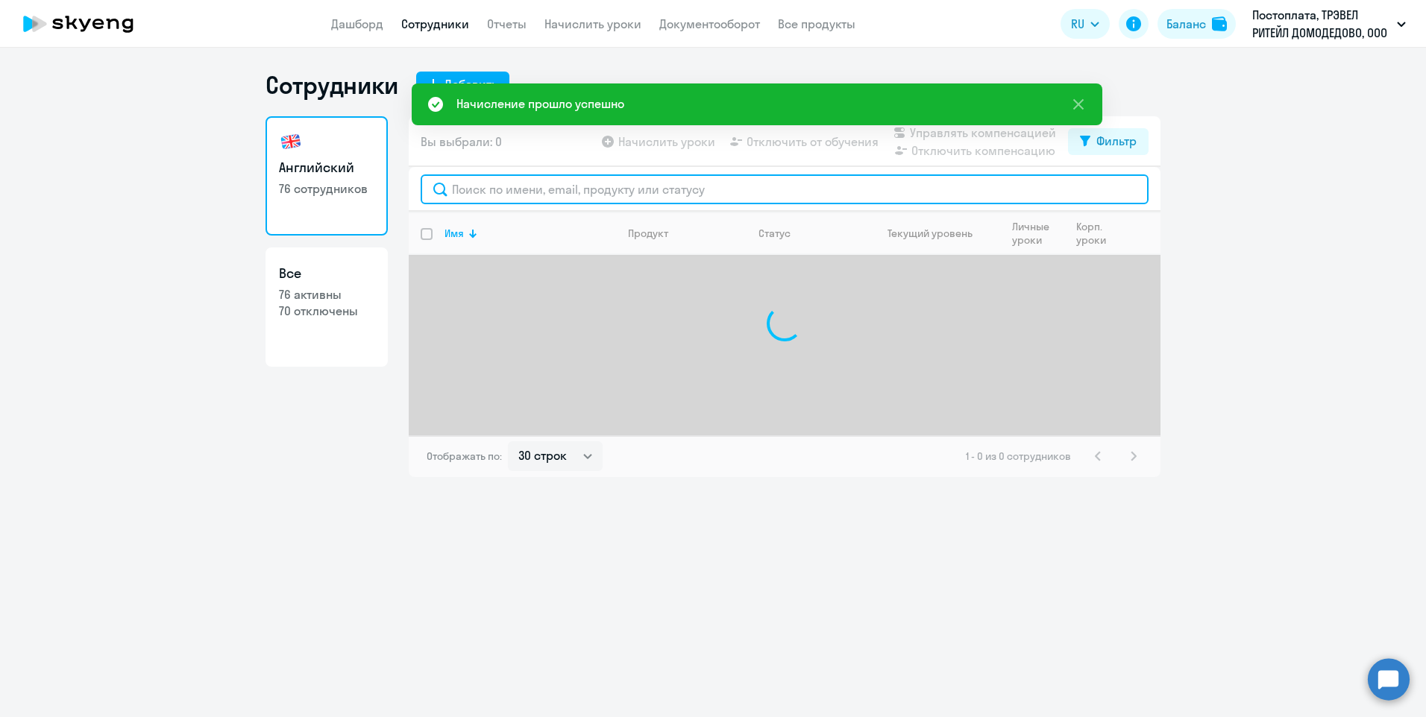
click at [496, 192] on input "text" at bounding box center [785, 189] width 728 height 30
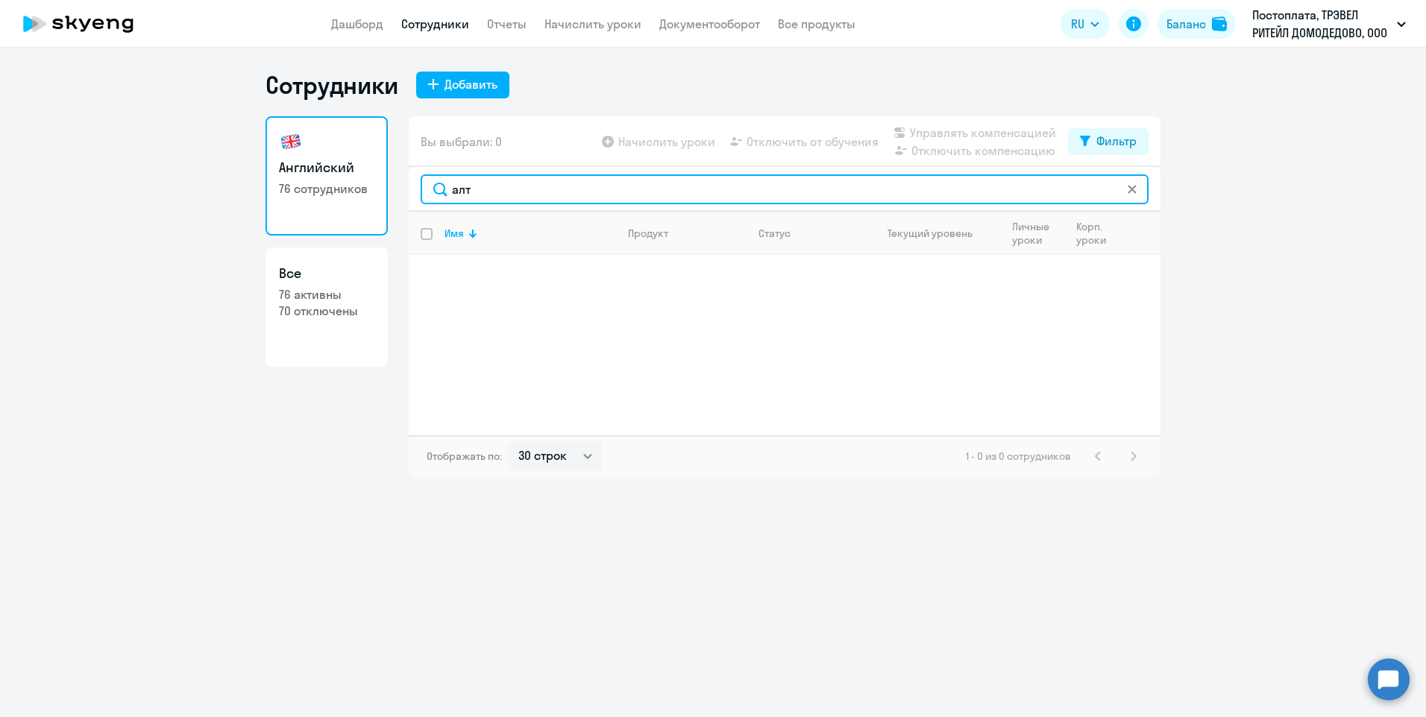
drag, startPoint x: 496, startPoint y: 192, endPoint x: 440, endPoint y: 192, distance: 55.9
click at [440, 192] on input "алт" at bounding box center [785, 189] width 728 height 30
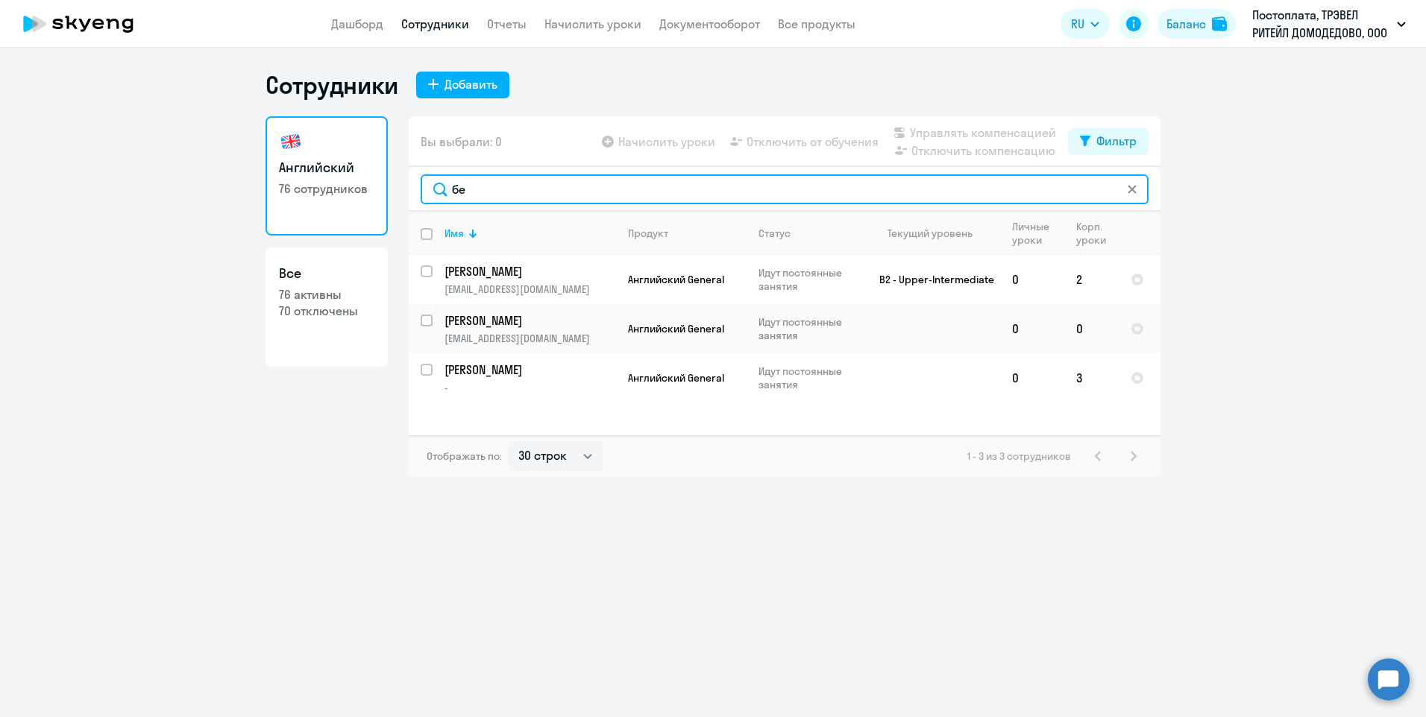
type input "б"
type input "be"
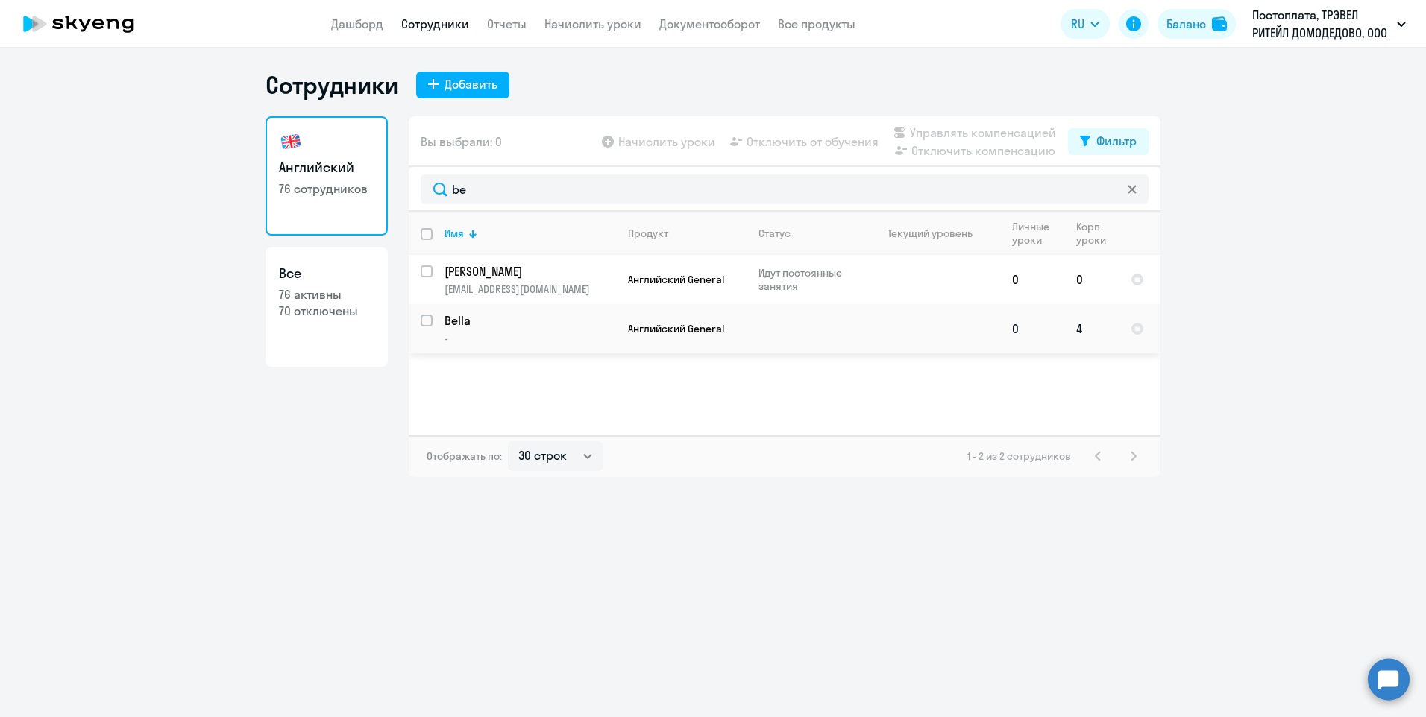
click at [470, 321] on p "Bella" at bounding box center [528, 320] width 169 height 16
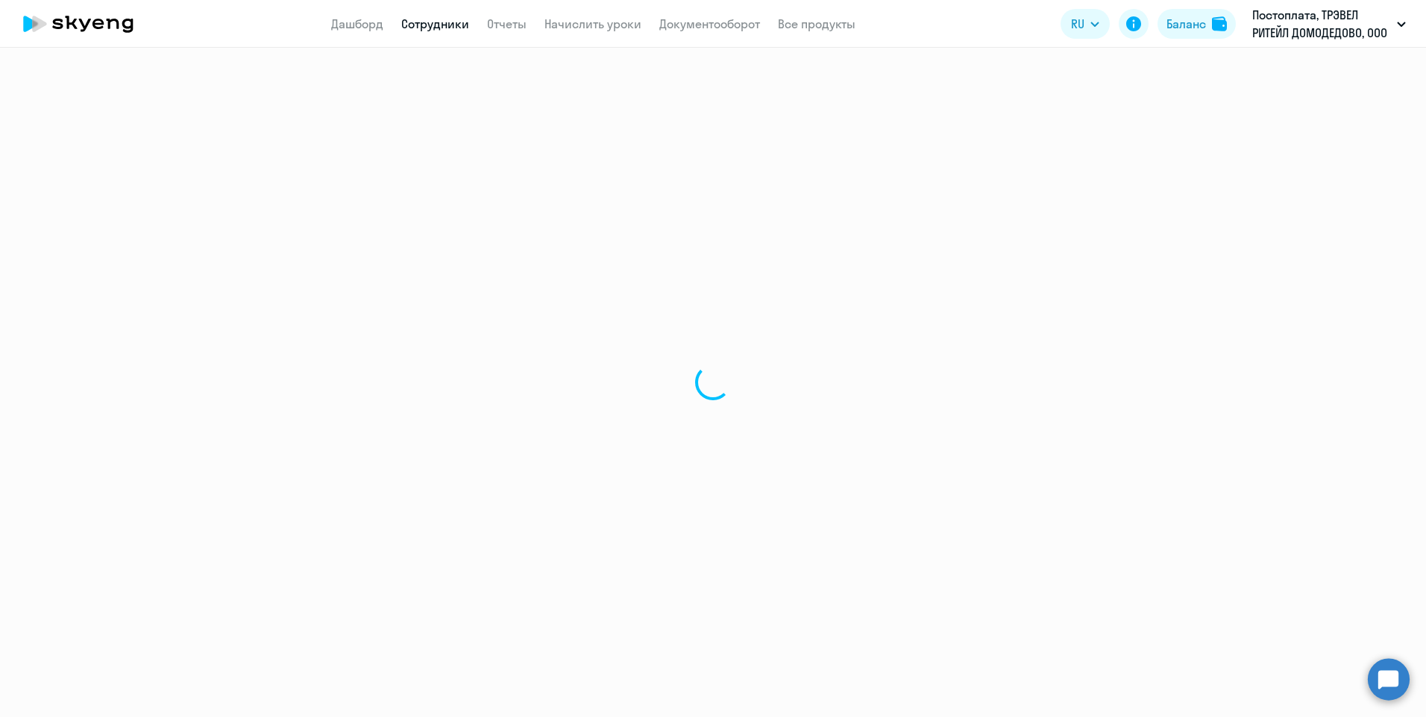
select select "english"
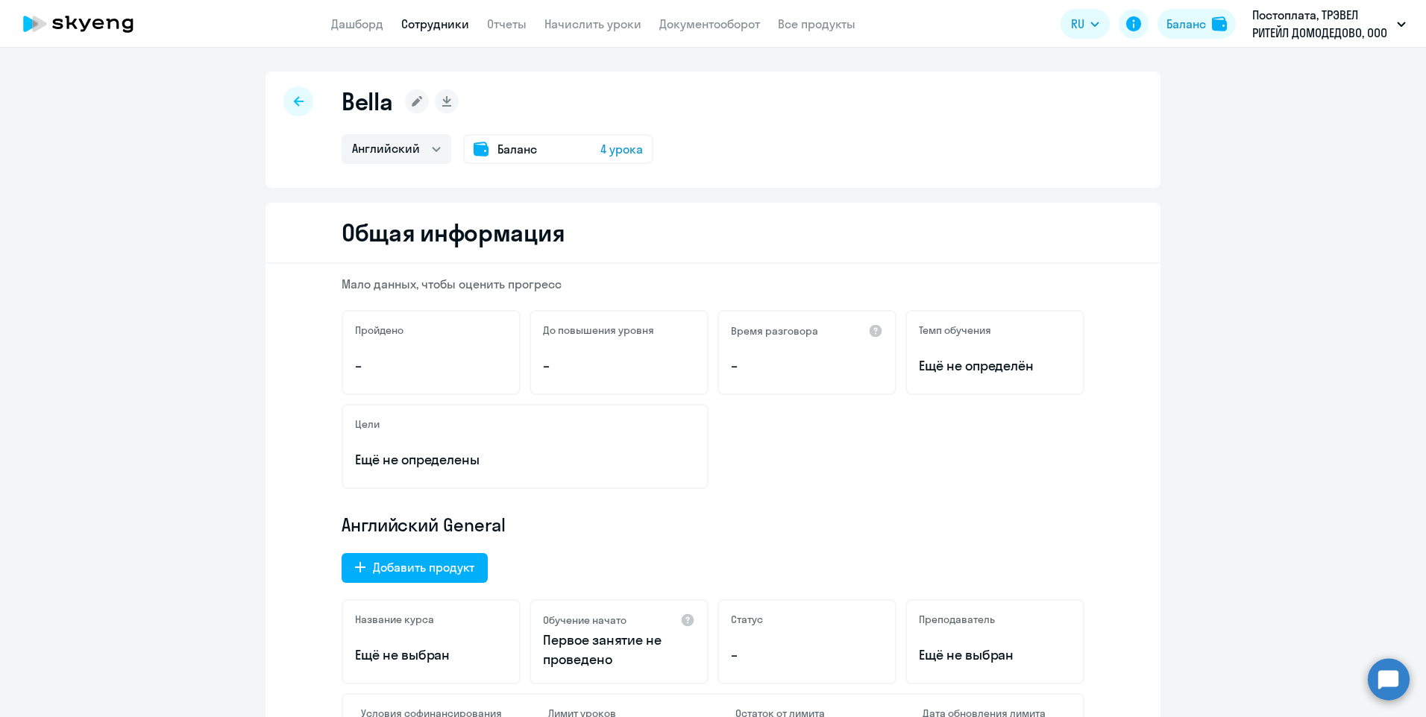
click at [406, 97] on rect at bounding box center [417, 101] width 24 height 24
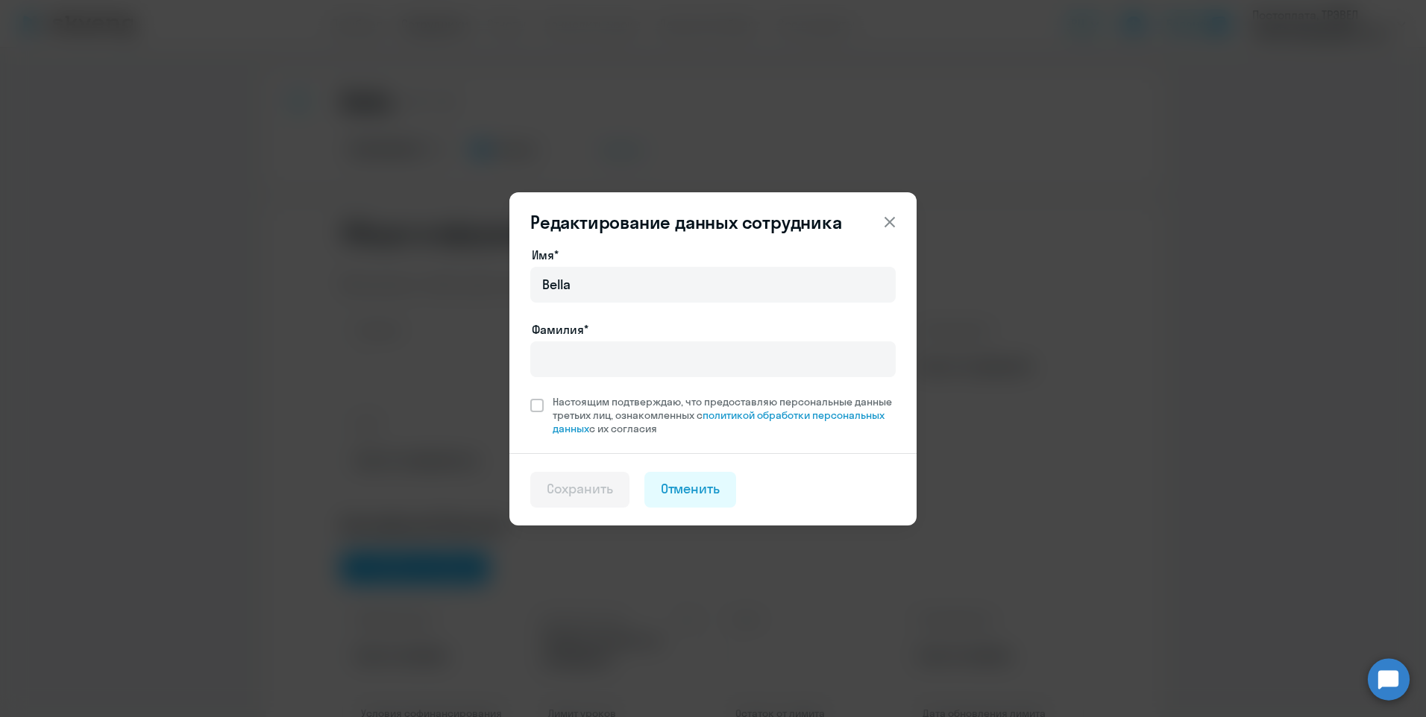
click at [894, 225] on icon at bounding box center [890, 222] width 18 height 18
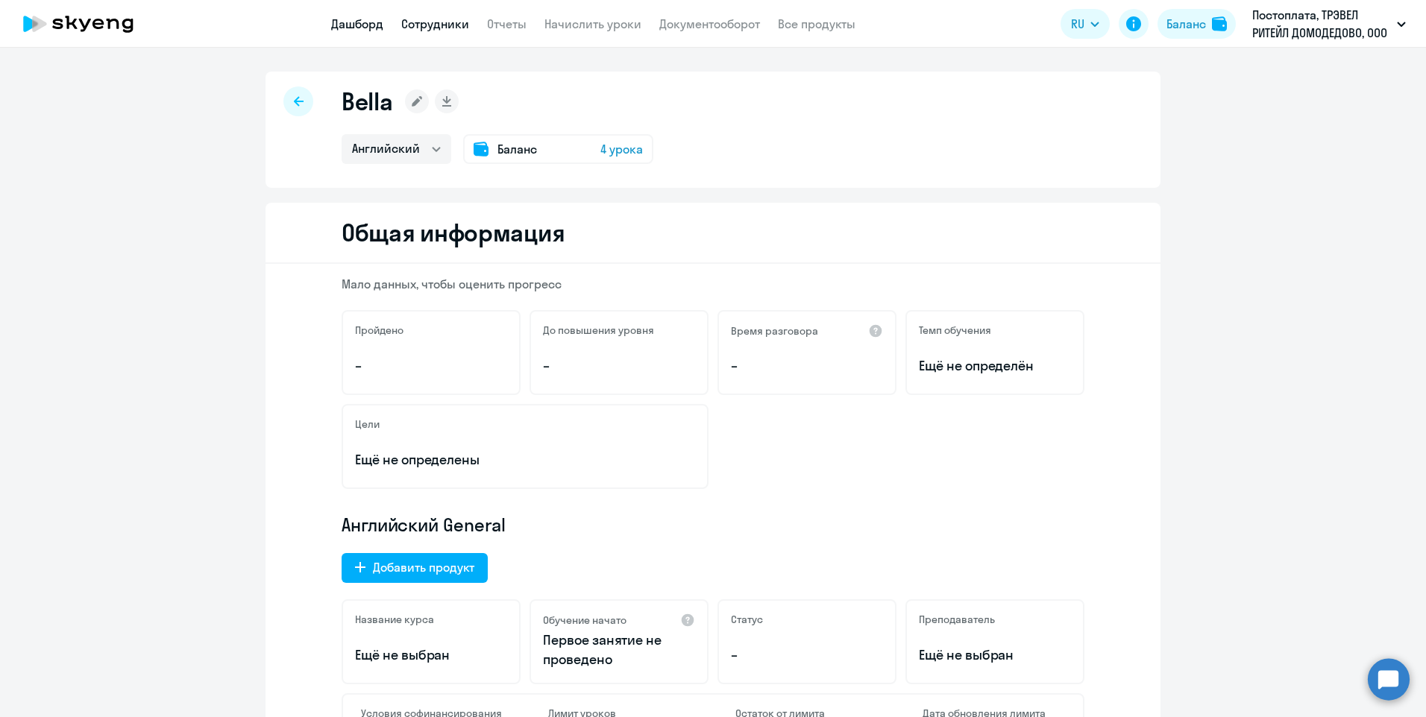
click at [359, 29] on link "Дашборд" at bounding box center [357, 23] width 52 height 15
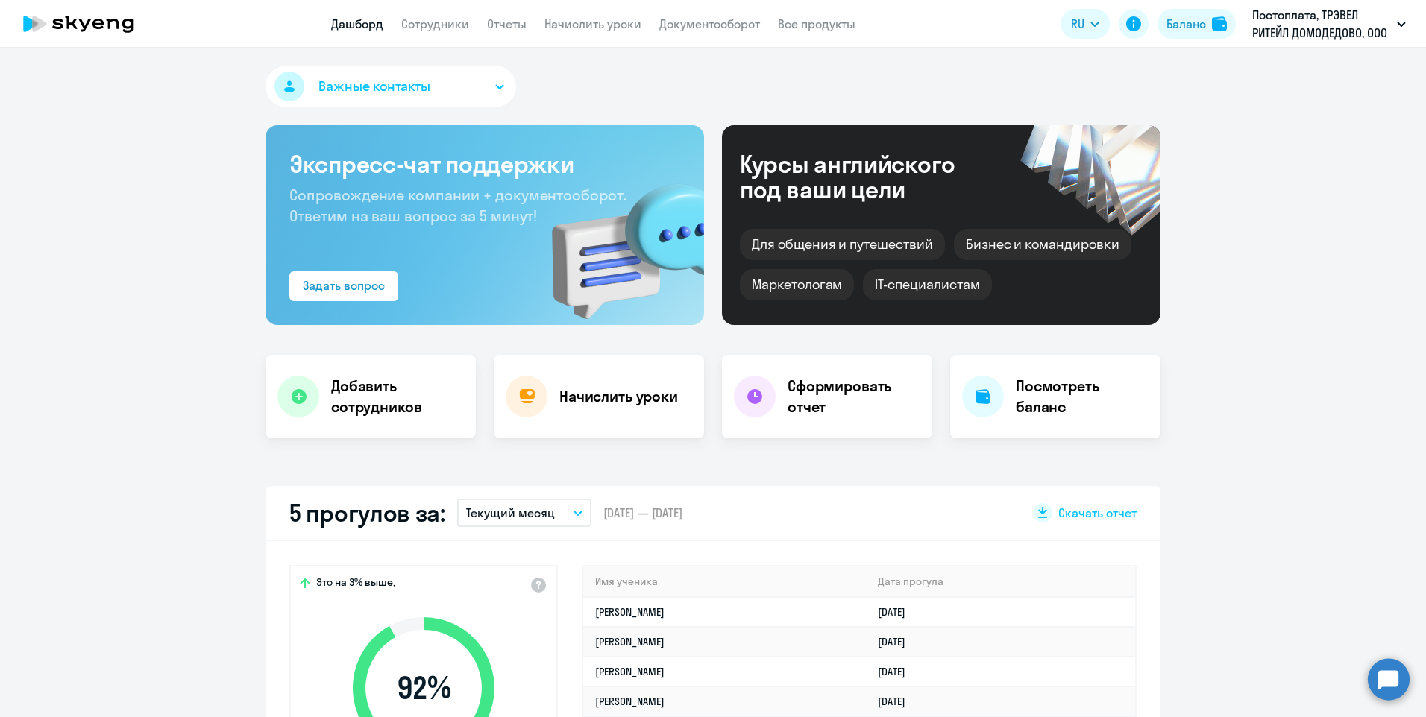
scroll to position [298, 0]
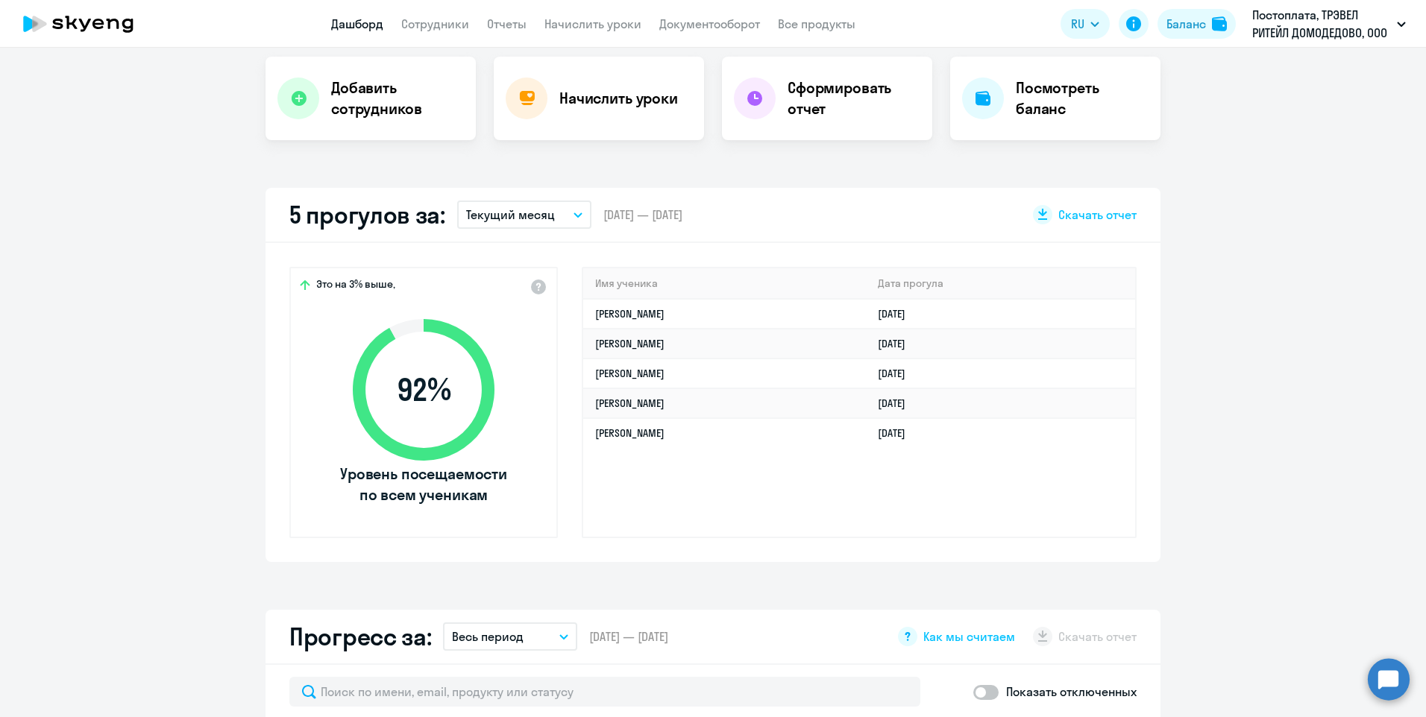
select select "30"
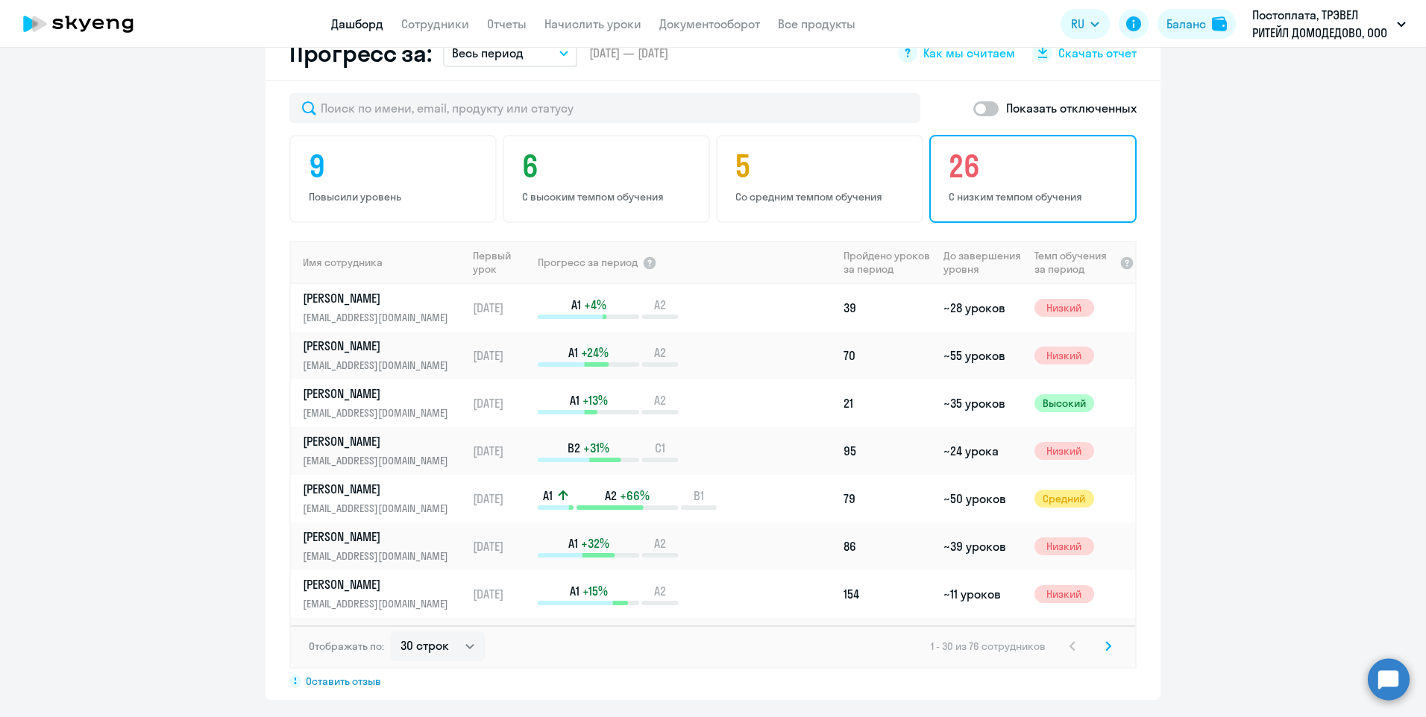
scroll to position [895, 0]
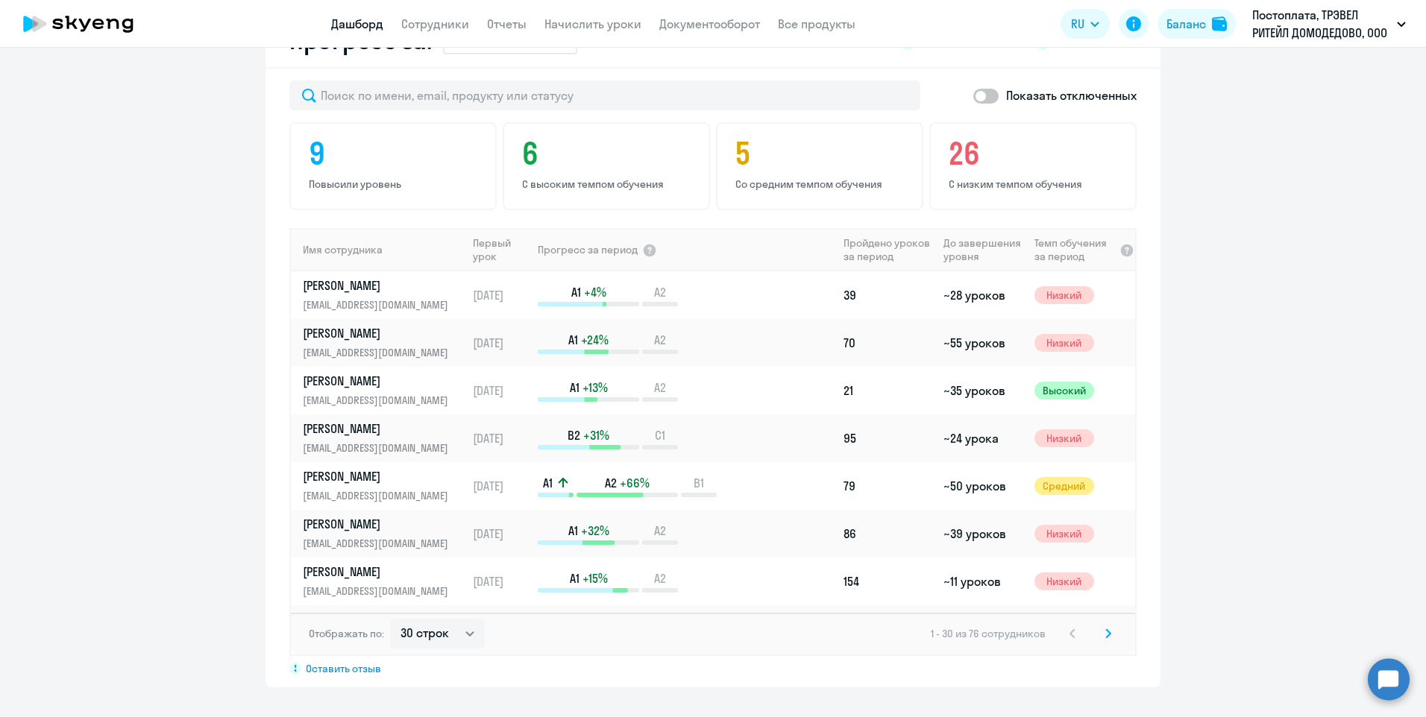
click at [1099, 633] on svg-icon at bounding box center [1108, 634] width 18 height 18
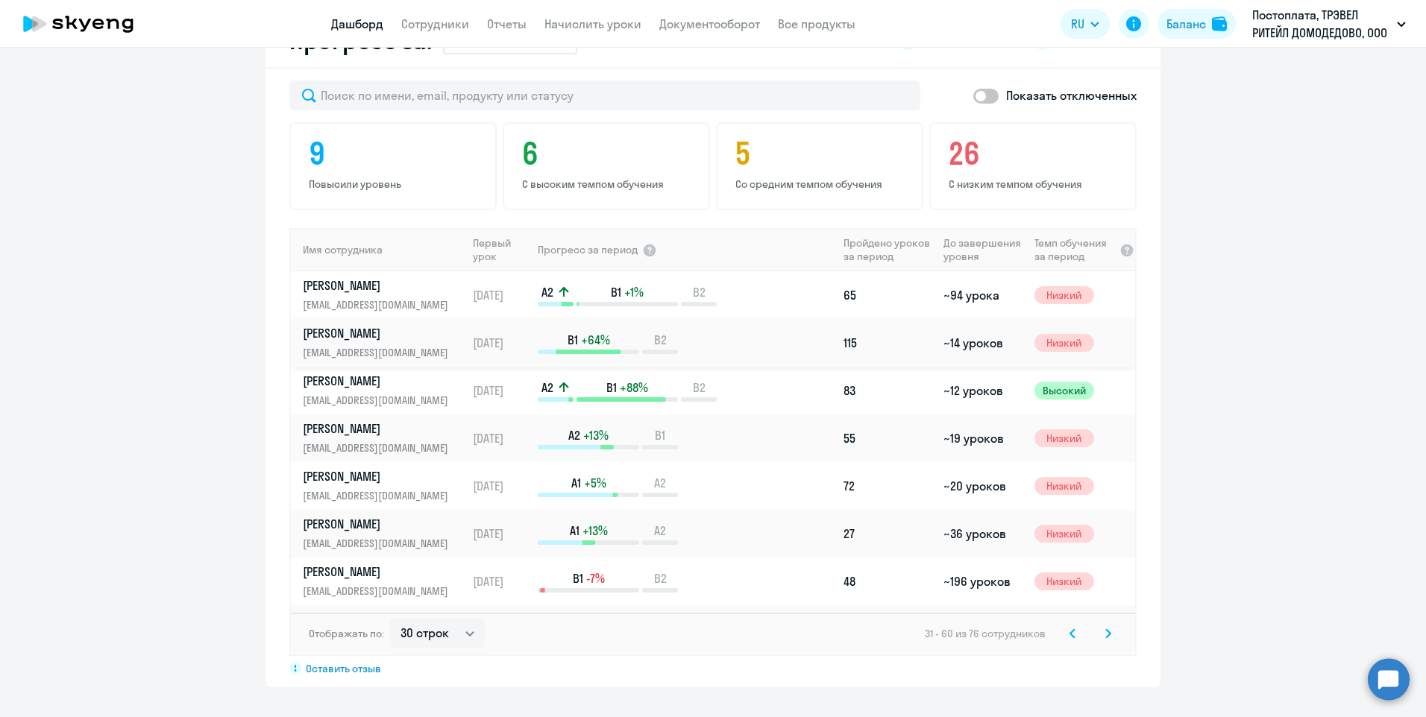
click at [309, 333] on p "[PERSON_NAME]" at bounding box center [380, 333] width 154 height 16
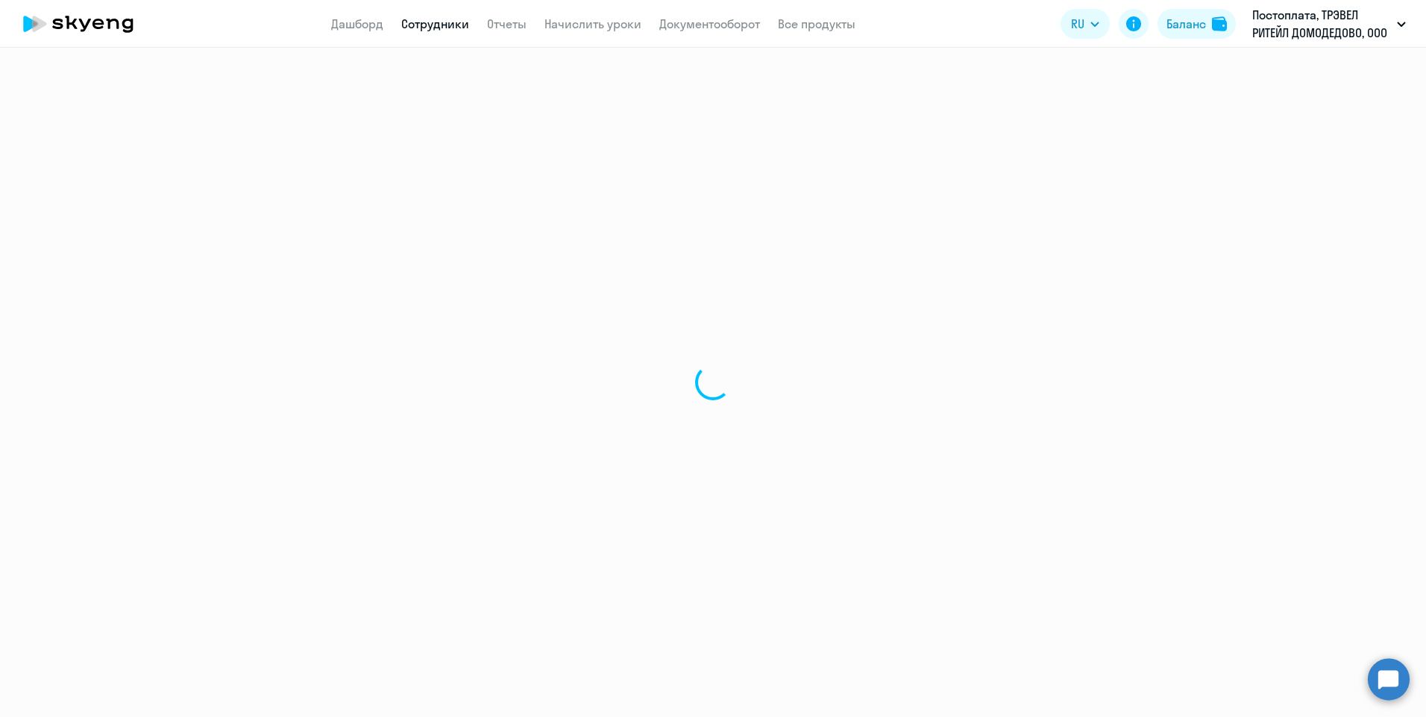
select select "english"
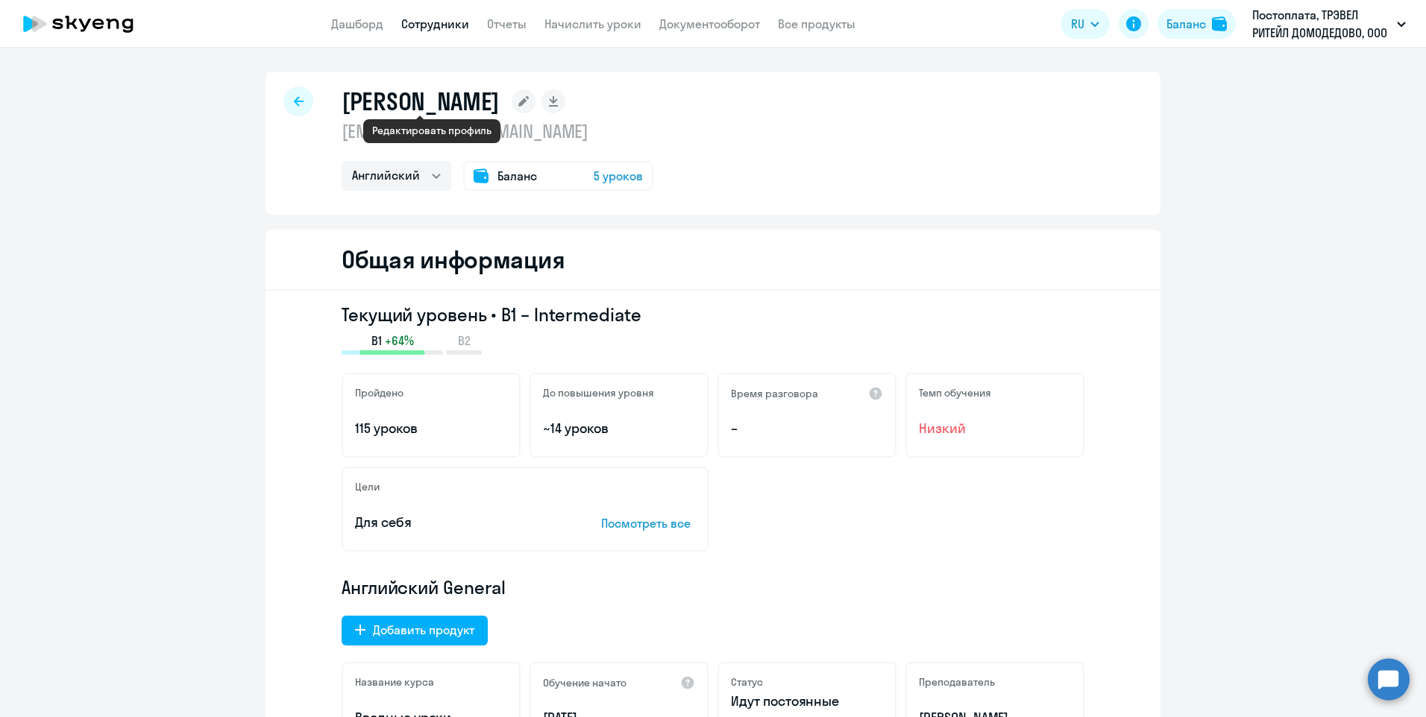
click at [511, 95] on rect at bounding box center [523, 101] width 24 height 24
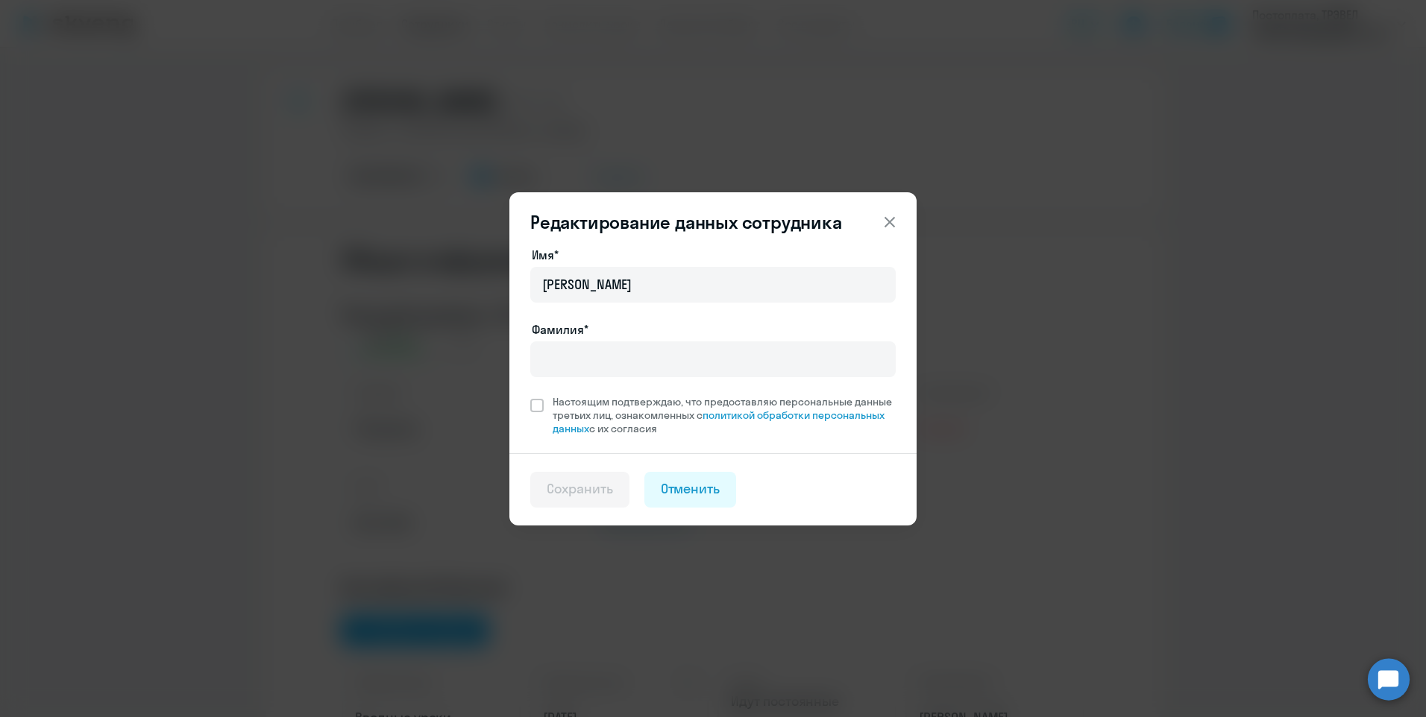
click at [890, 224] on icon at bounding box center [890, 222] width 18 height 18
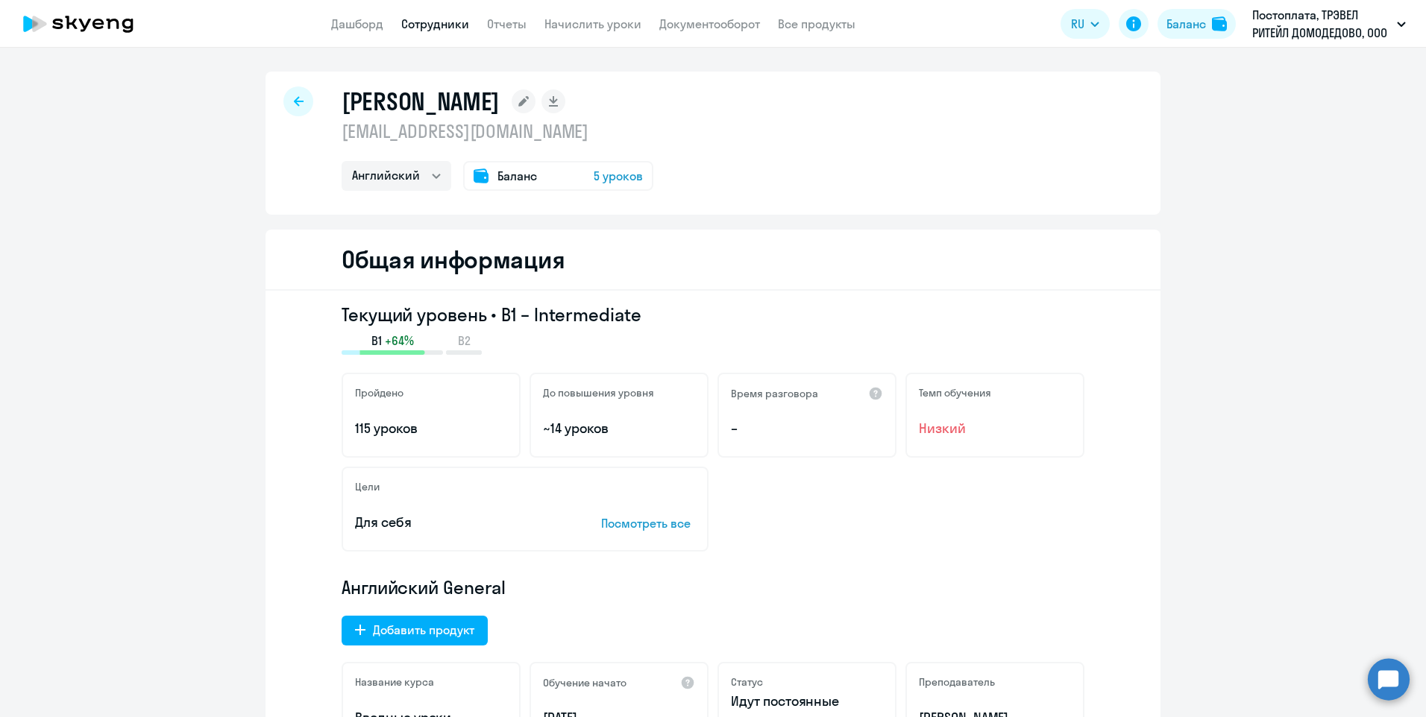
click at [294, 98] on icon at bounding box center [299, 101] width 10 height 10
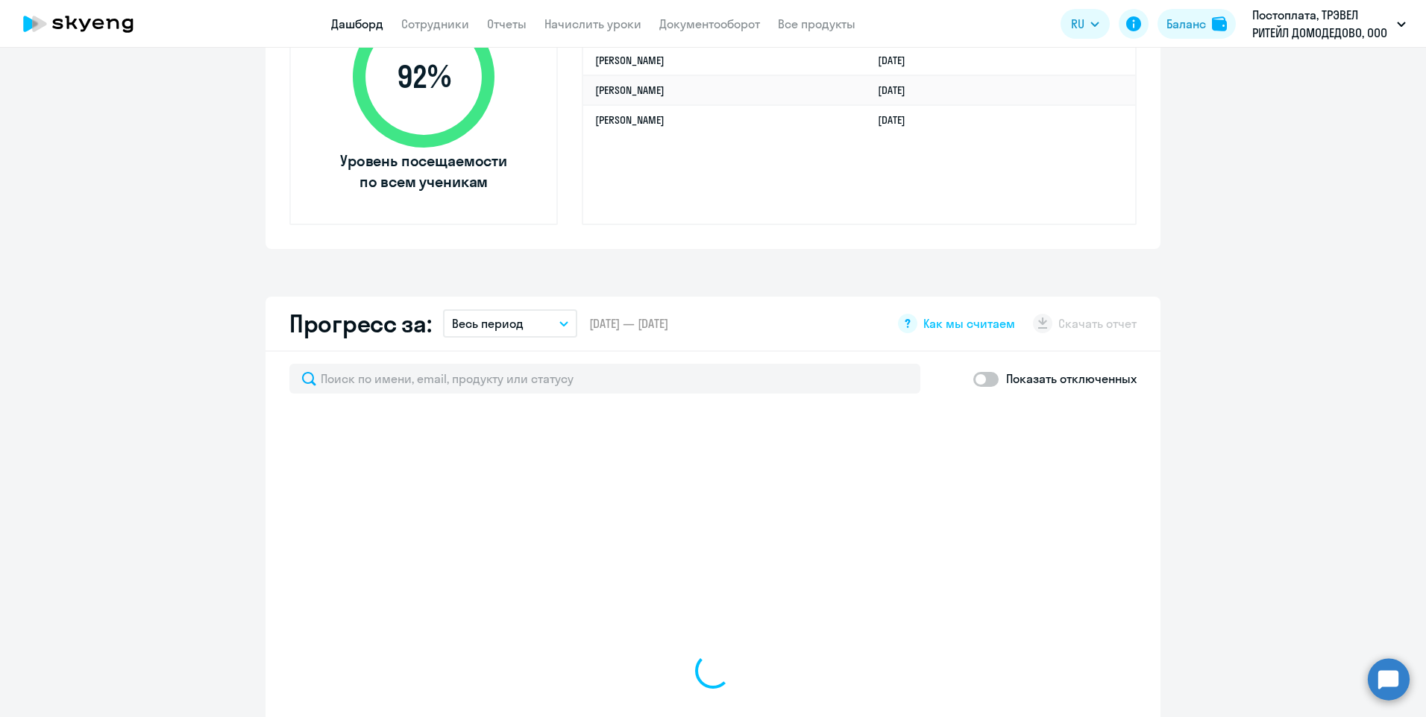
scroll to position [373, 0]
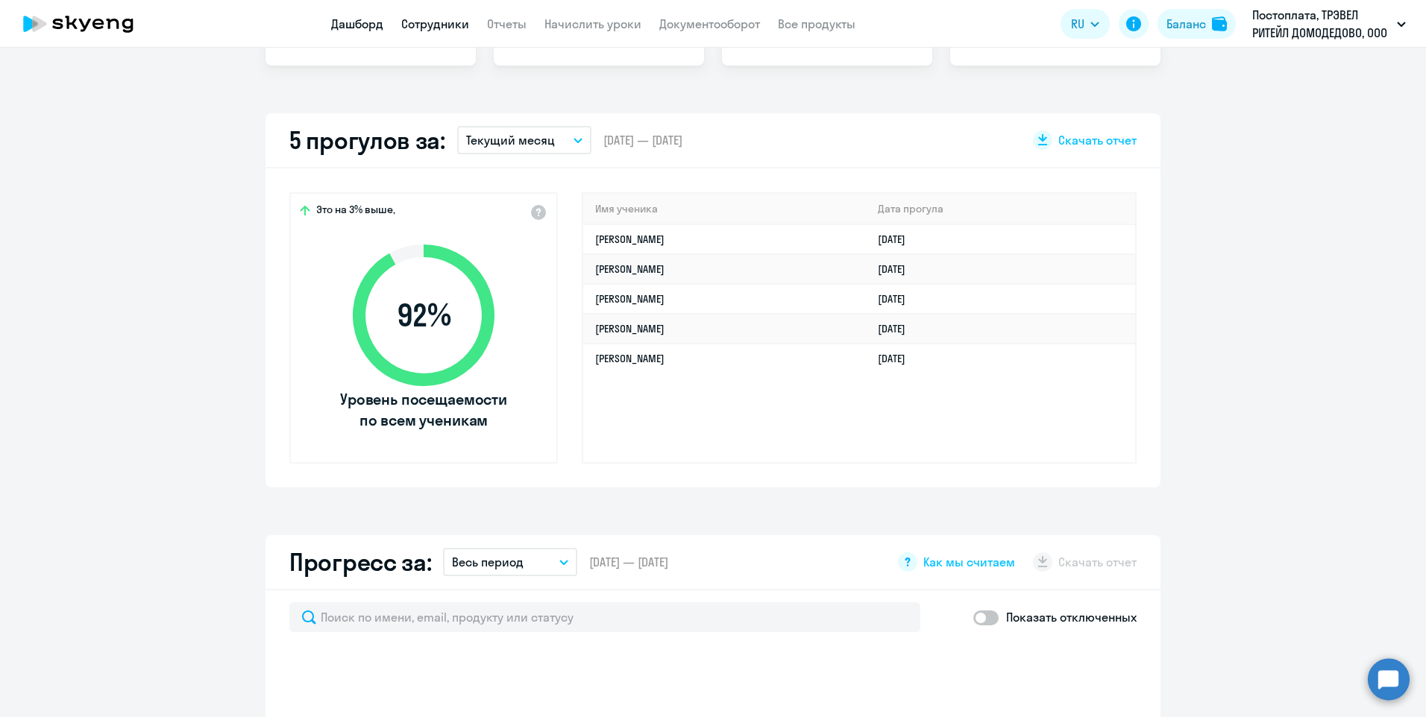
click at [438, 24] on link "Сотрудники" at bounding box center [435, 23] width 68 height 15
select select "30"
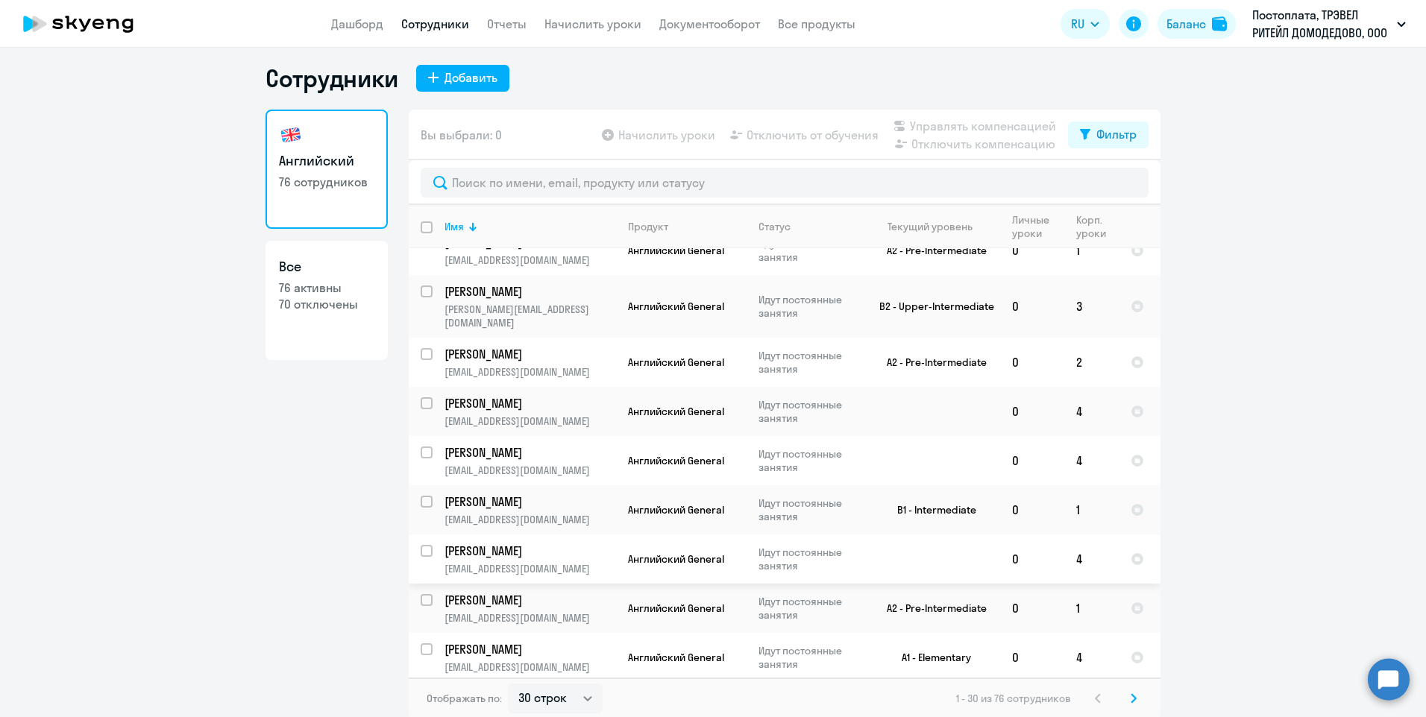
scroll to position [9, 0]
click at [1124, 696] on svg-icon at bounding box center [1133, 696] width 18 height 18
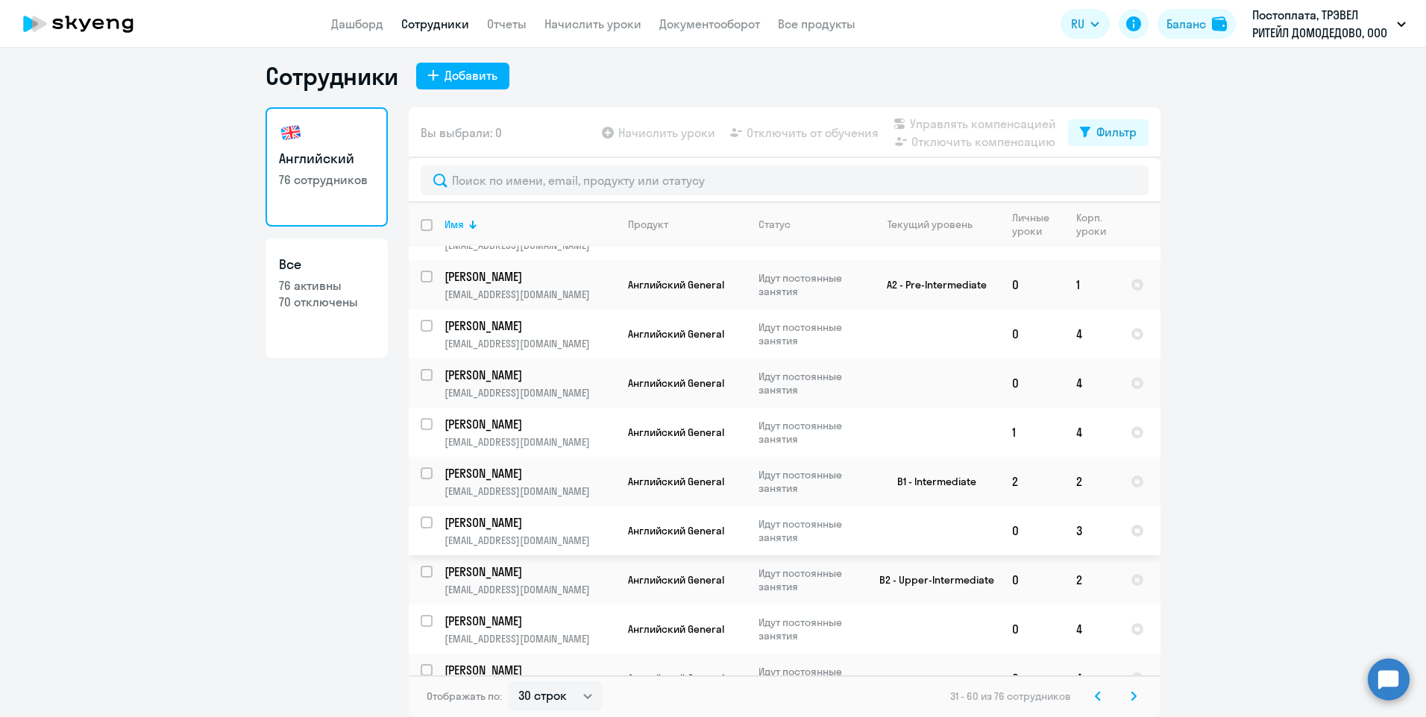
scroll to position [1047, 0]
click at [1124, 693] on svg-icon at bounding box center [1133, 696] width 18 height 18
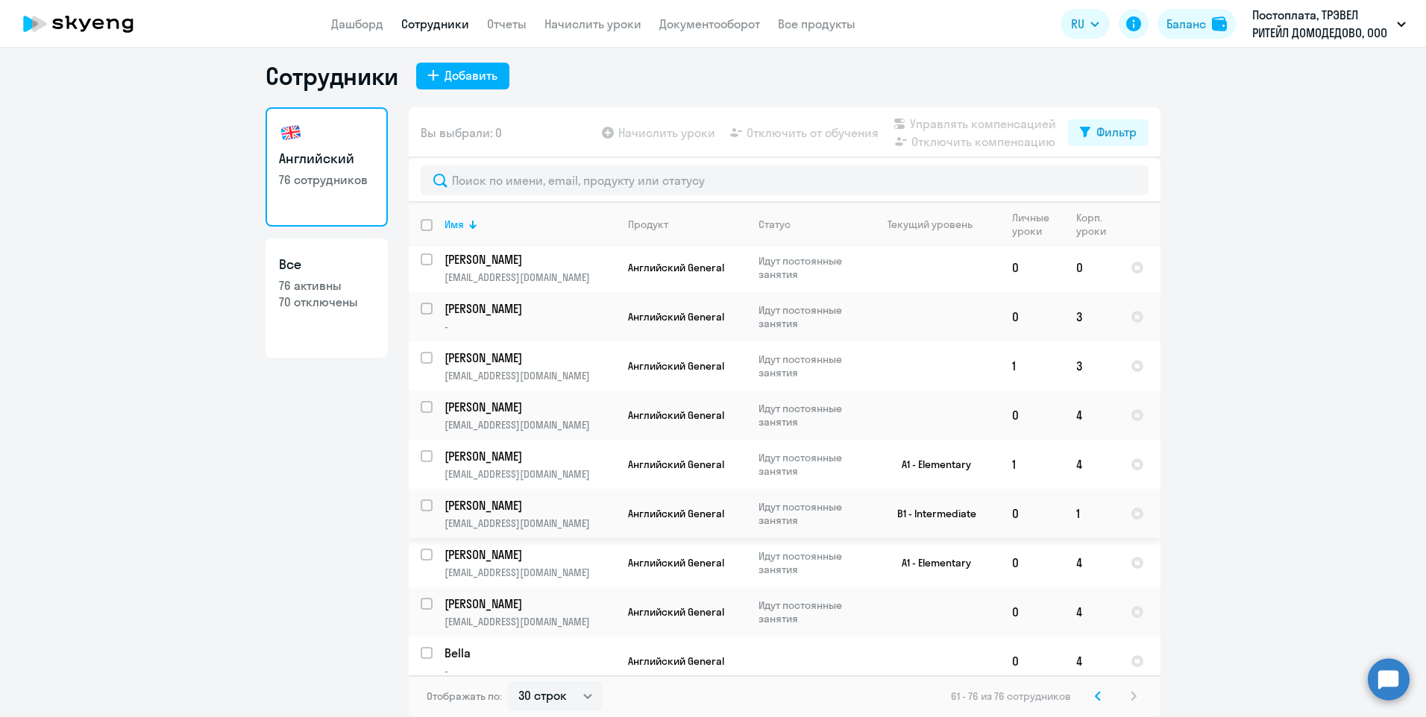
scroll to position [358, 0]
